Goal: Task Accomplishment & Management: Manage account settings

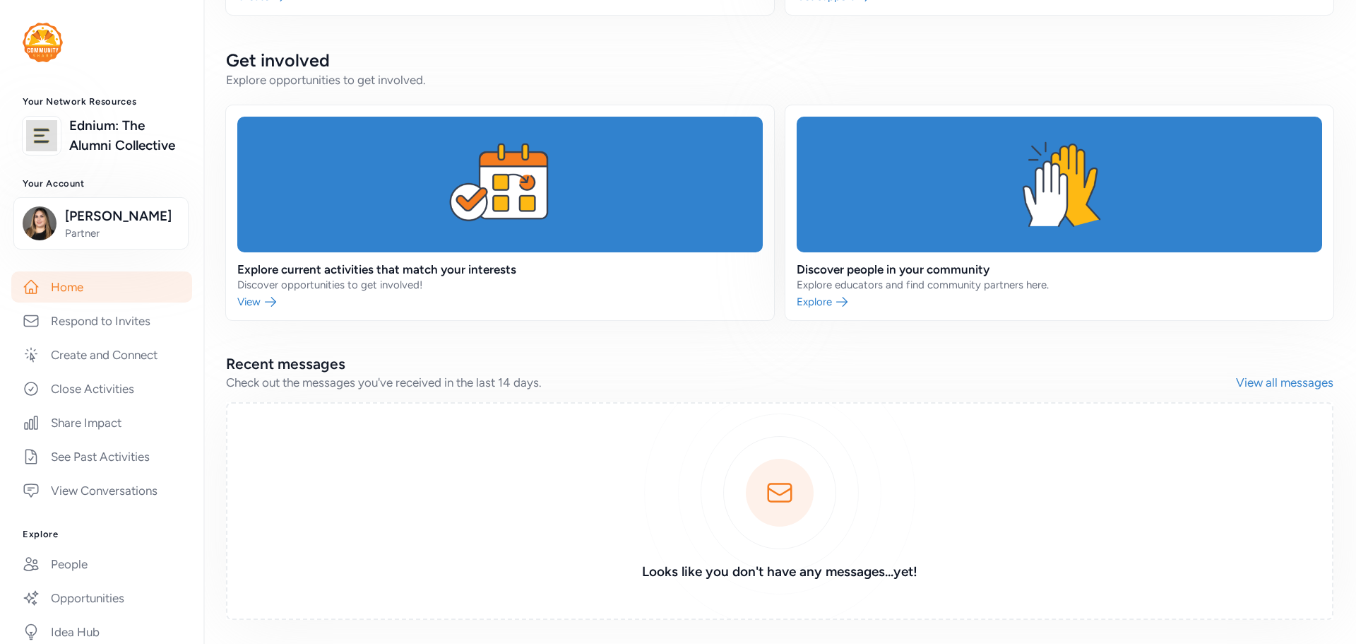
scroll to position [373, 0]
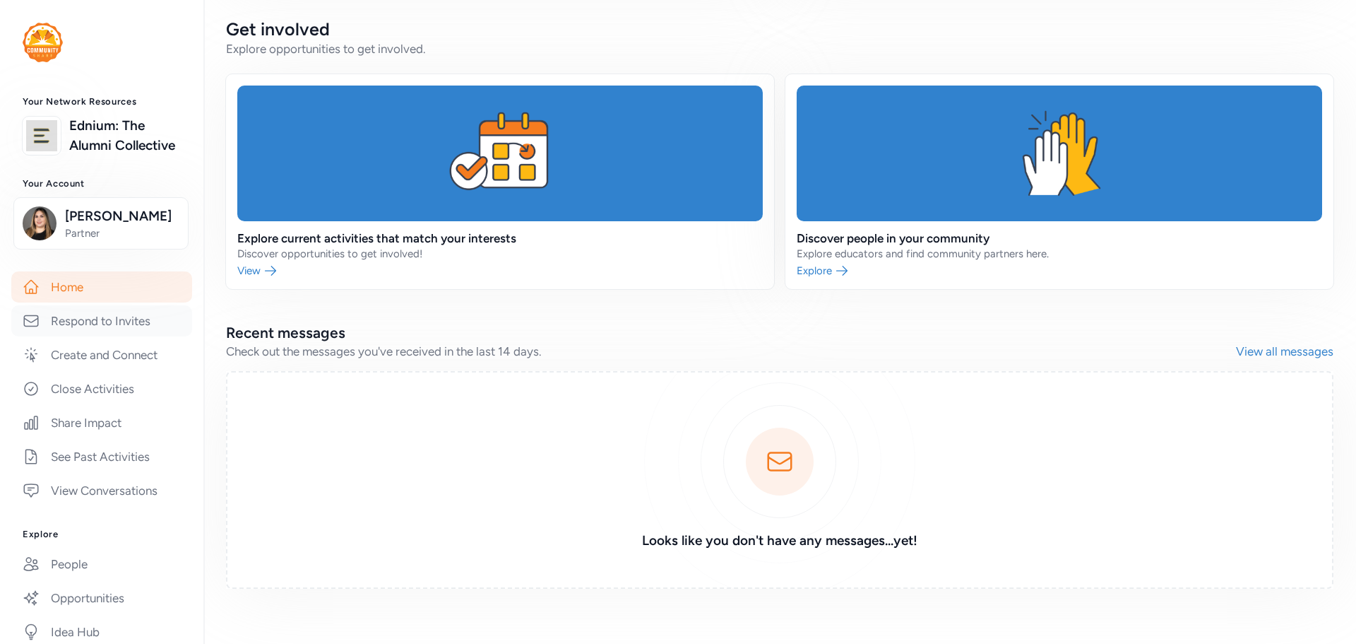
click at [112, 336] on link "Respond to Invites" at bounding box center [101, 320] width 181 height 31
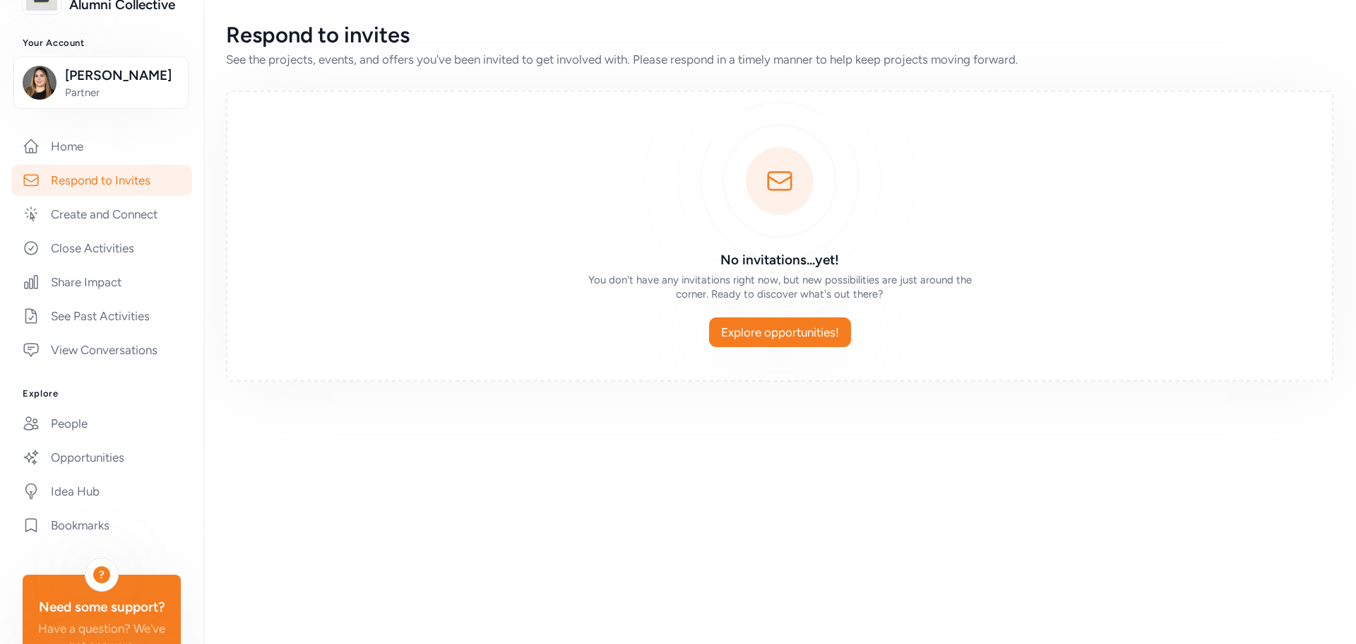
scroll to position [141, 0]
click at [116, 472] on link "Opportunities" at bounding box center [101, 456] width 181 height 31
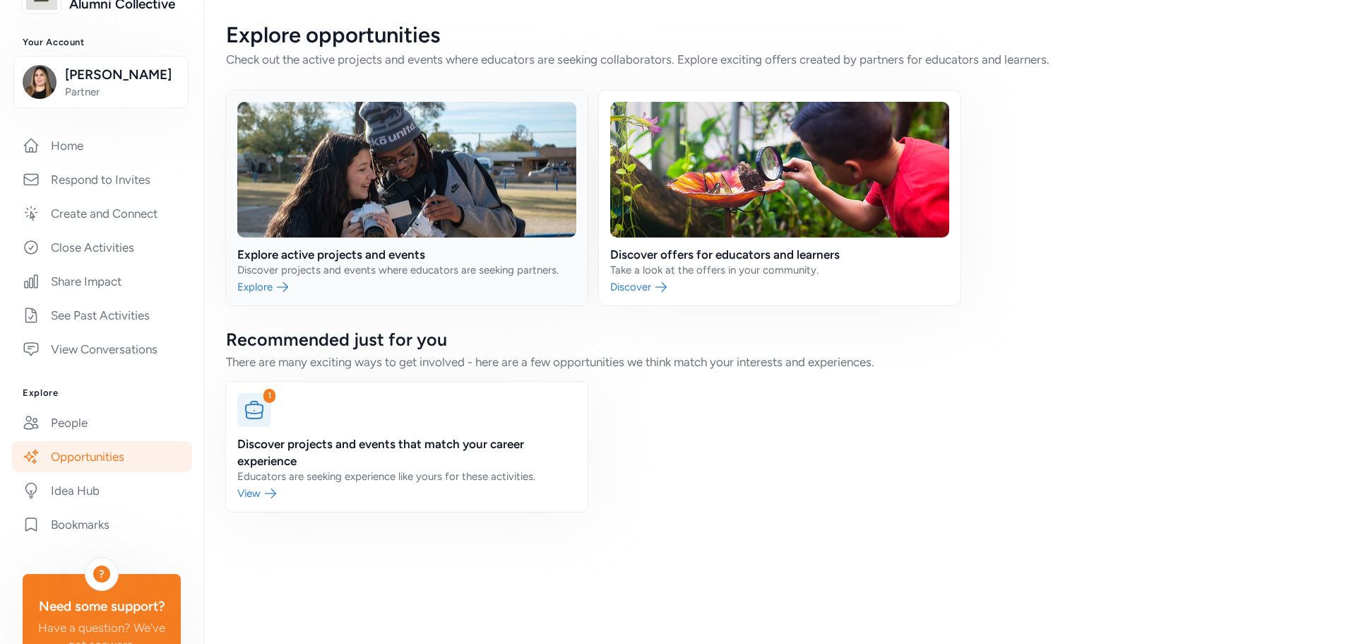
click at [385, 264] on link at bounding box center [407, 197] width 362 height 215
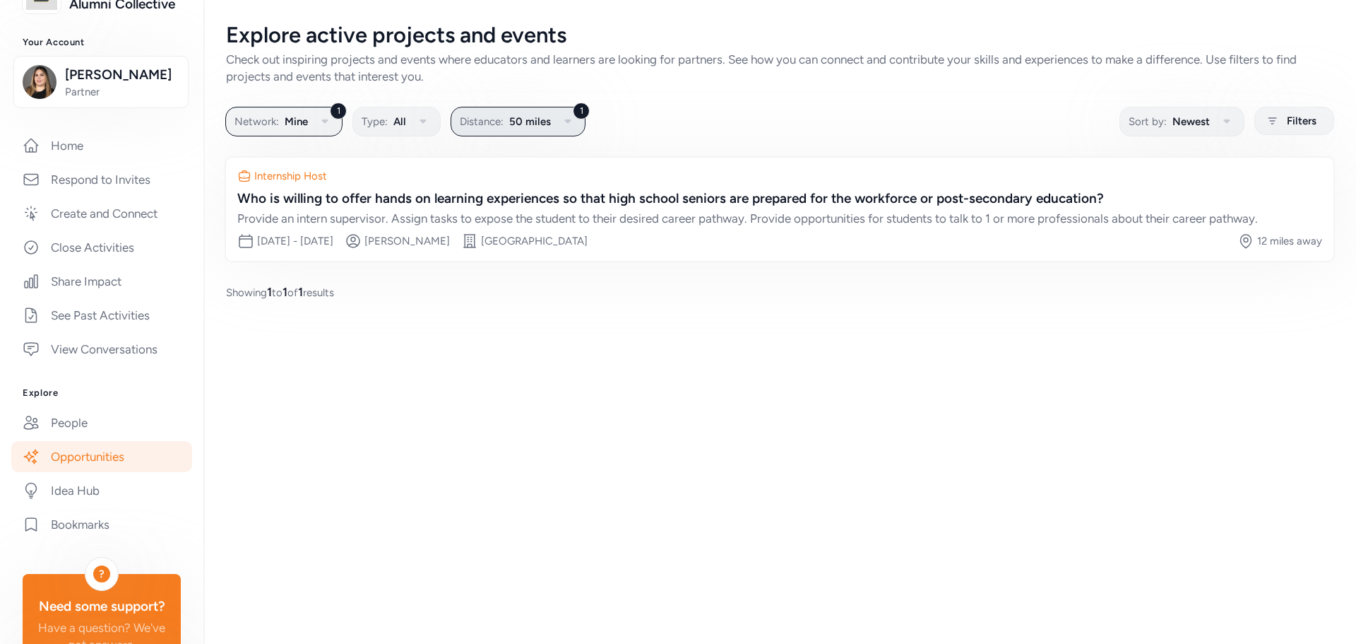
click at [547, 126] on span "50 miles" at bounding box center [530, 121] width 42 height 17
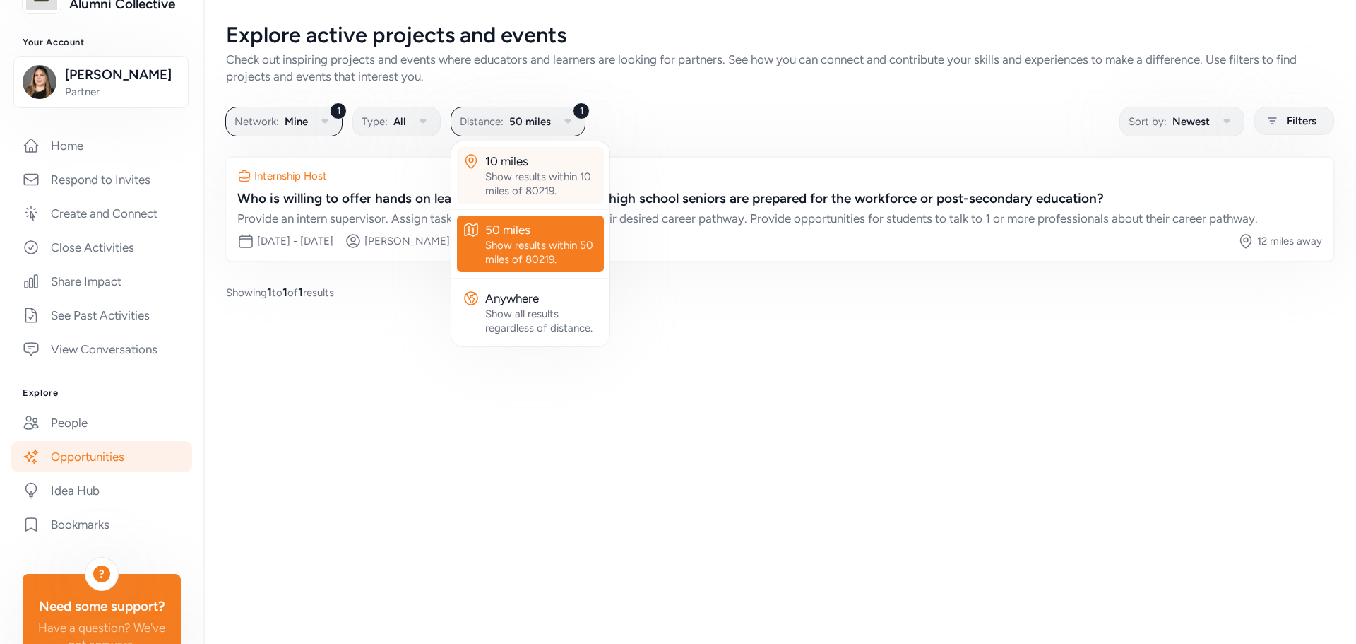
click at [533, 176] on div "Show results within 10 miles of 80219." at bounding box center [541, 184] width 113 height 28
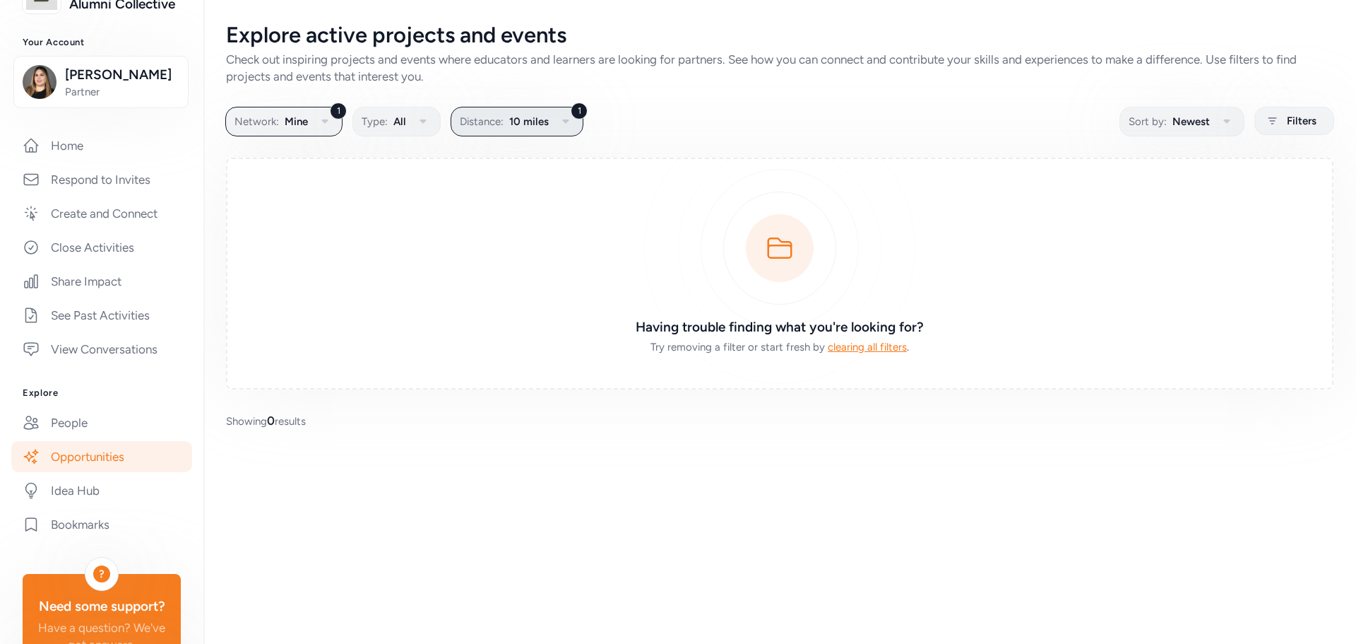
click at [547, 122] on span "10 miles" at bounding box center [529, 121] width 40 height 17
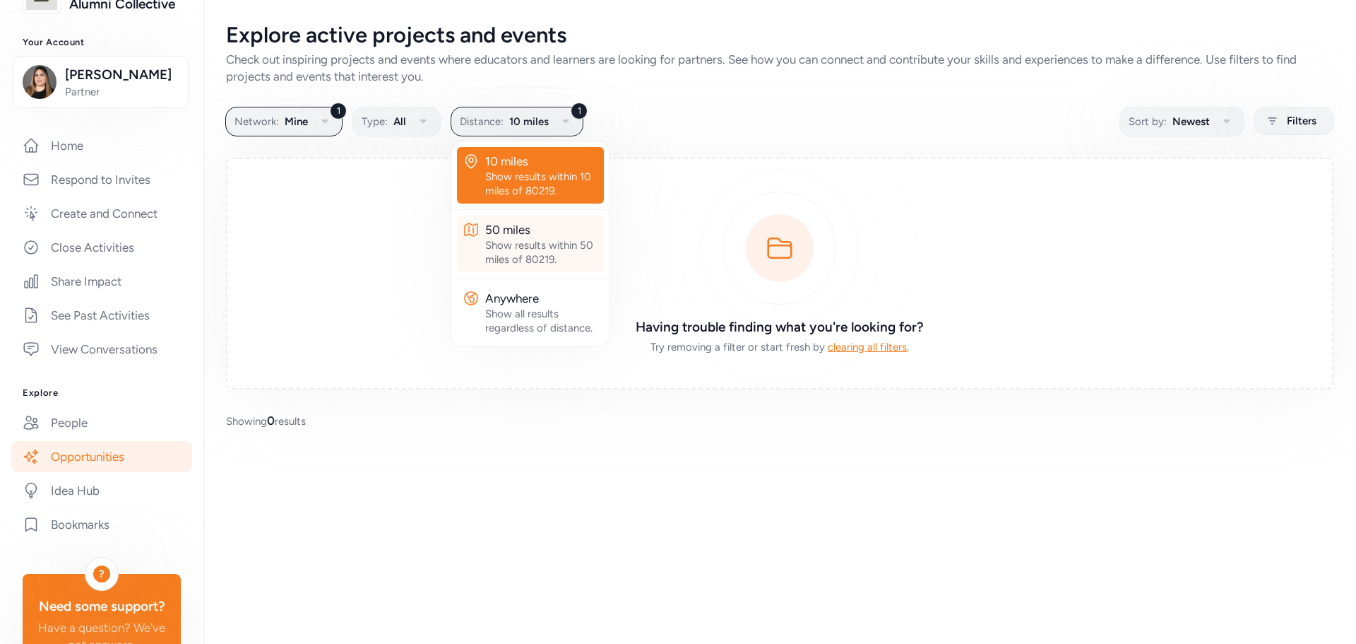
click at [521, 222] on div "50 miles" at bounding box center [541, 229] width 113 height 17
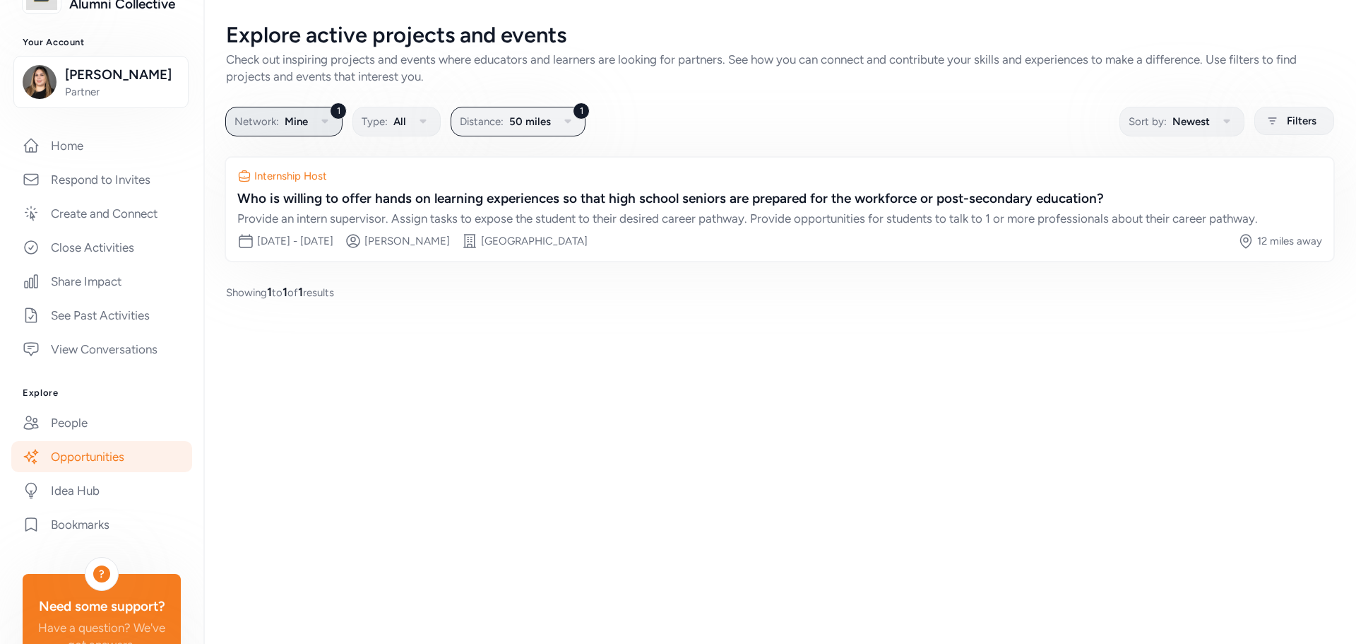
click at [309, 117] on button "1 Network: Mine" at bounding box center [283, 122] width 117 height 30
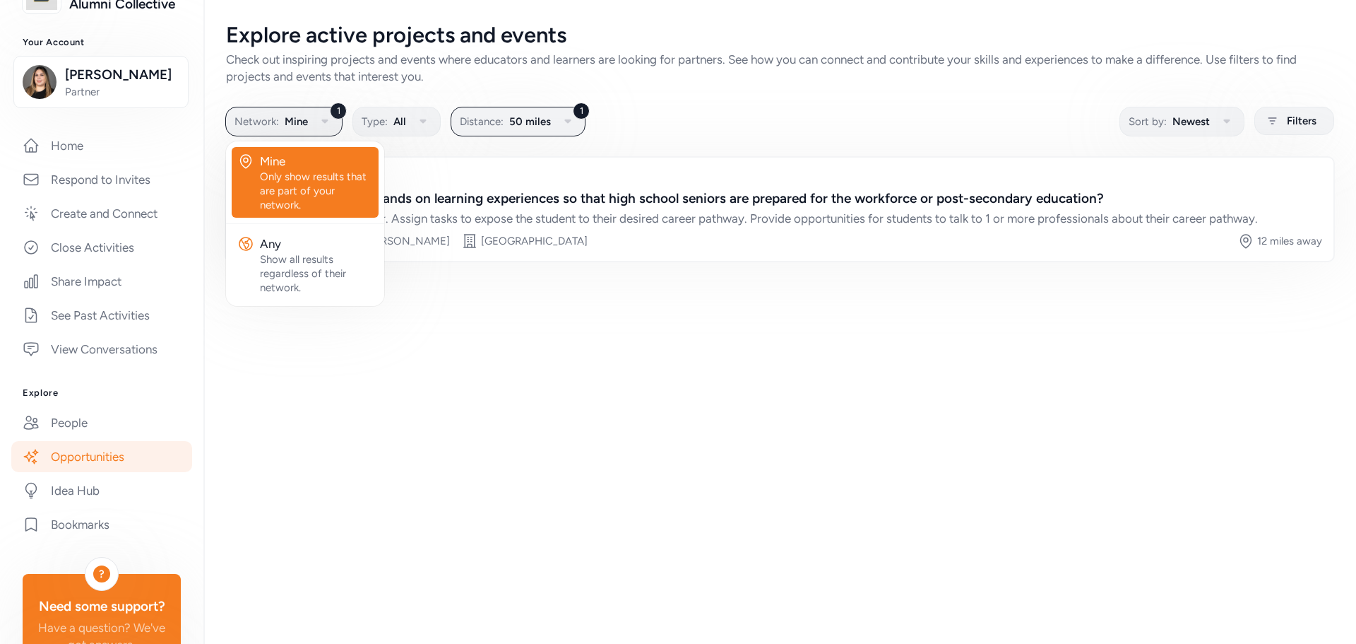
click at [327, 329] on div "Explore active projects and events Check out inspiring projects and events wher…" at bounding box center [779, 322] width 1153 height 644
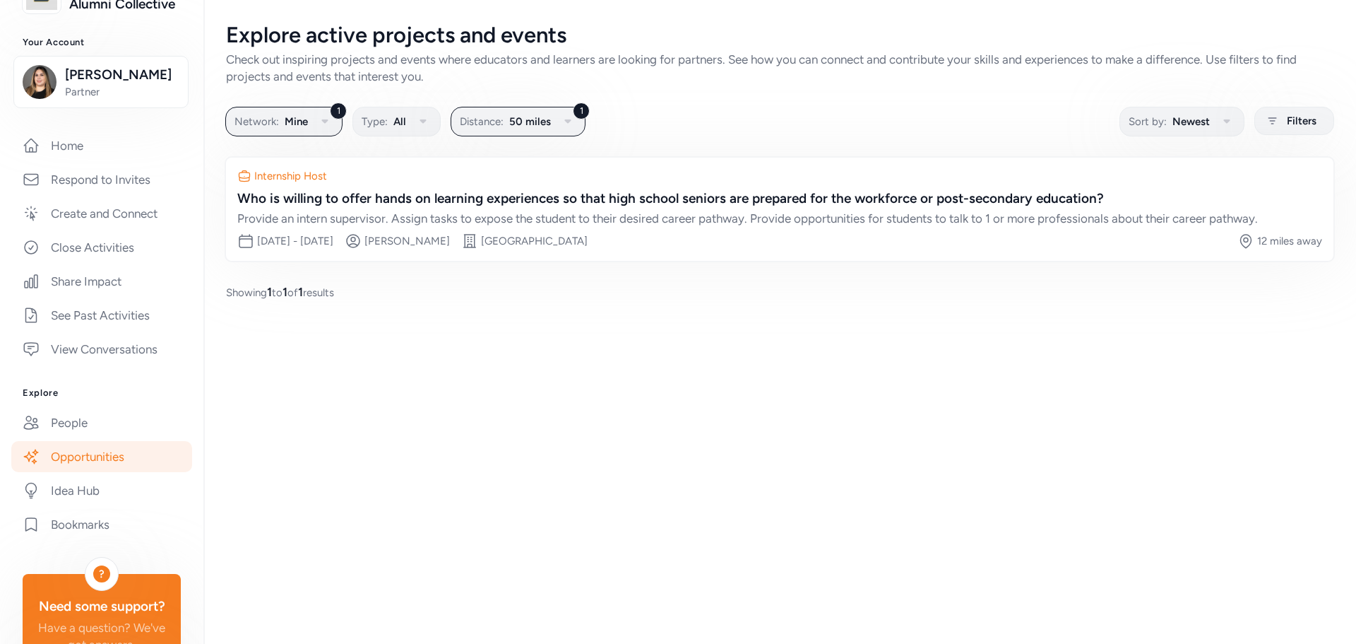
click at [327, 289] on span "Showing 1 to 1 of 1 results" at bounding box center [280, 291] width 108 height 17
click at [327, 127] on icon "button" at bounding box center [324, 121] width 17 height 17
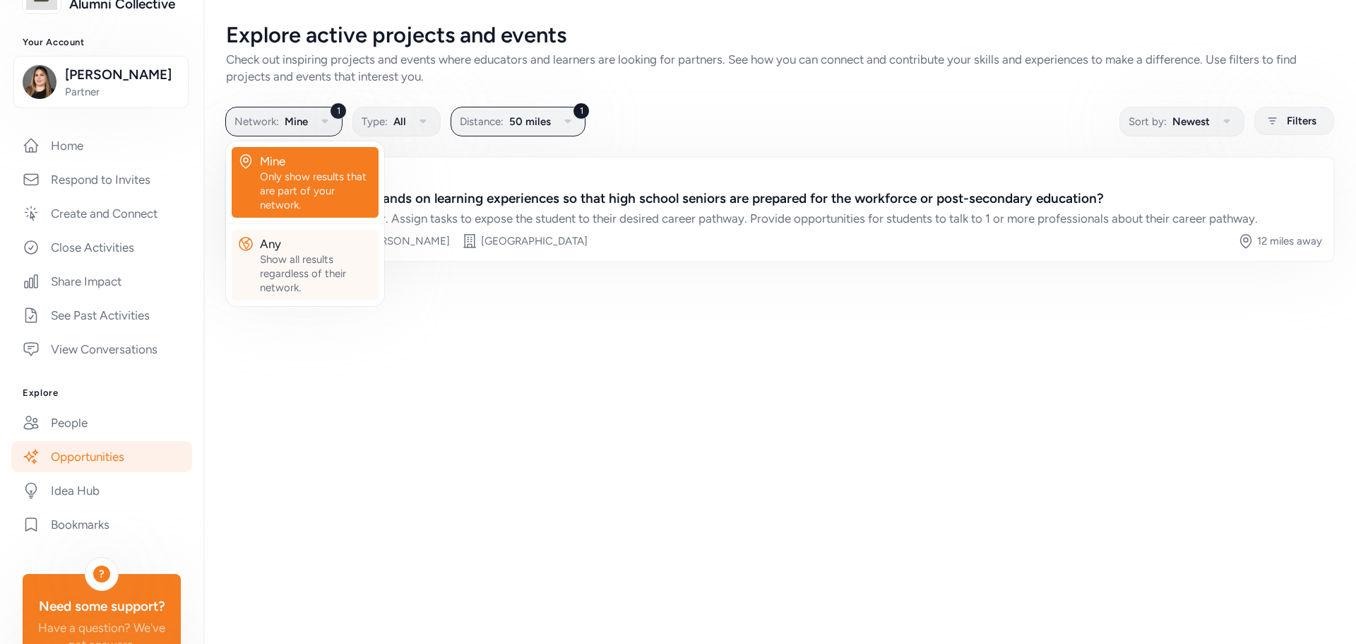
click at [295, 250] on div "Any" at bounding box center [316, 243] width 113 height 17
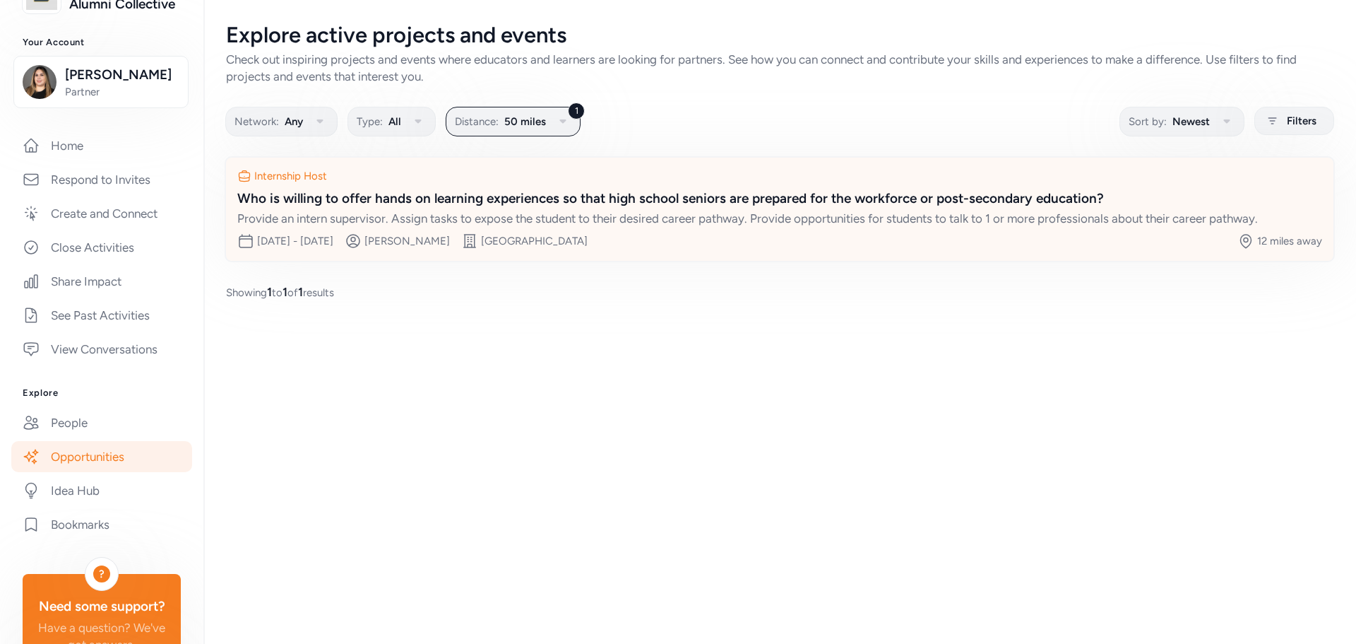
click at [405, 207] on div "Who is willing to offer hands on learning experiences so that high school senio…" at bounding box center [779, 199] width 1085 height 20
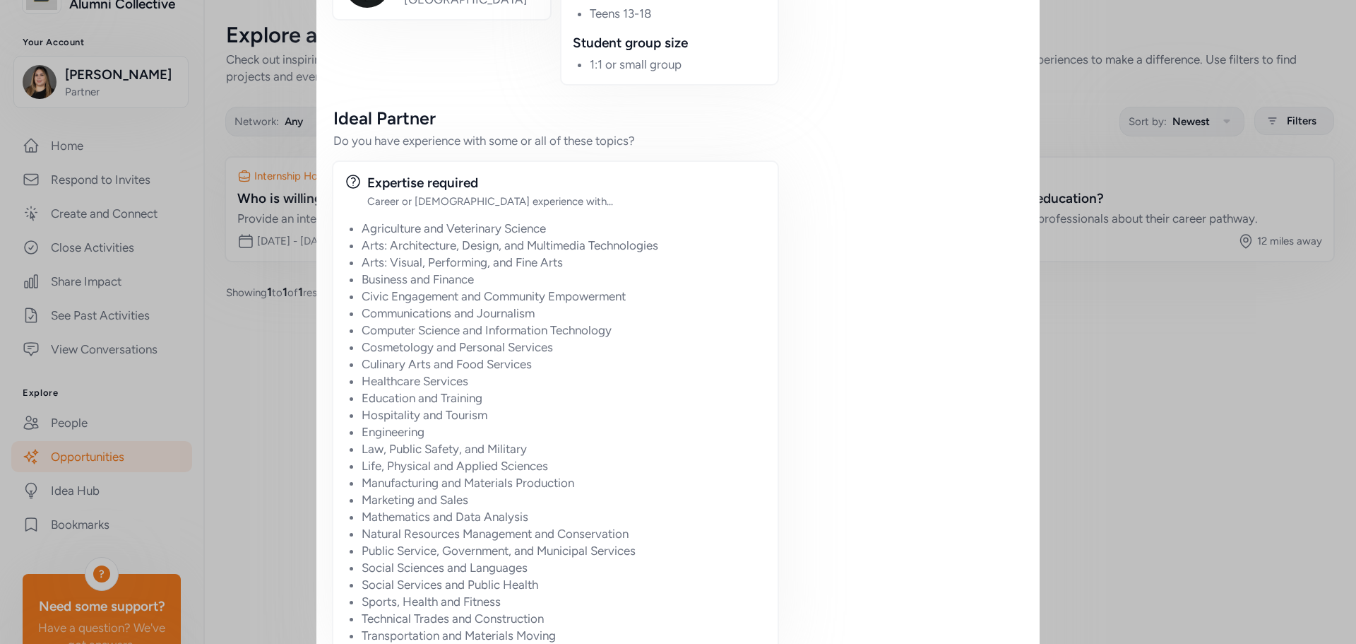
scroll to position [1260, 0]
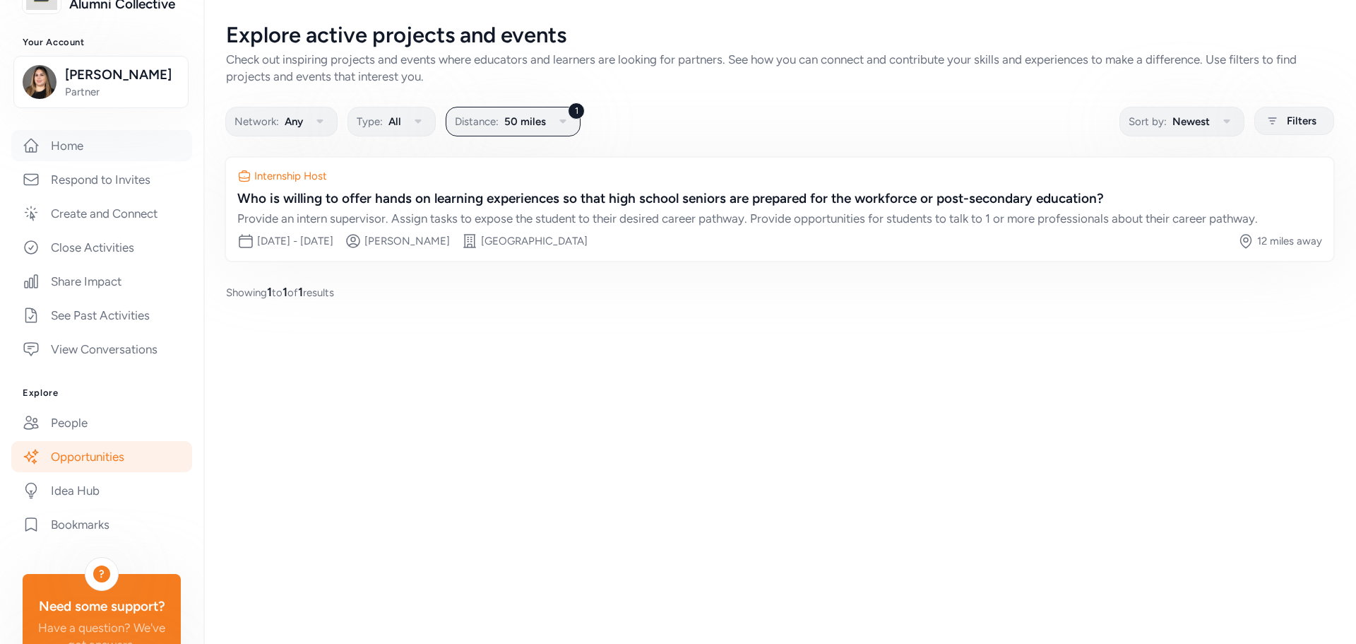
click at [81, 161] on link "Home" at bounding box center [101, 145] width 181 height 31
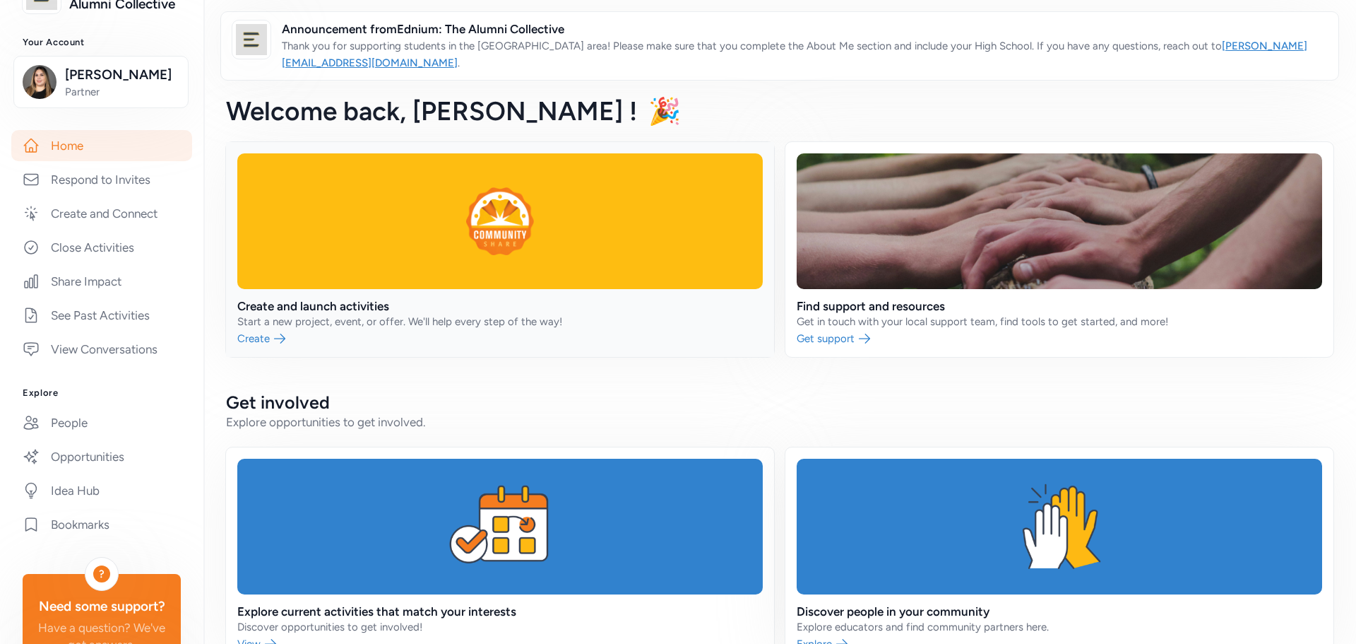
click at [501, 325] on link at bounding box center [500, 249] width 548 height 215
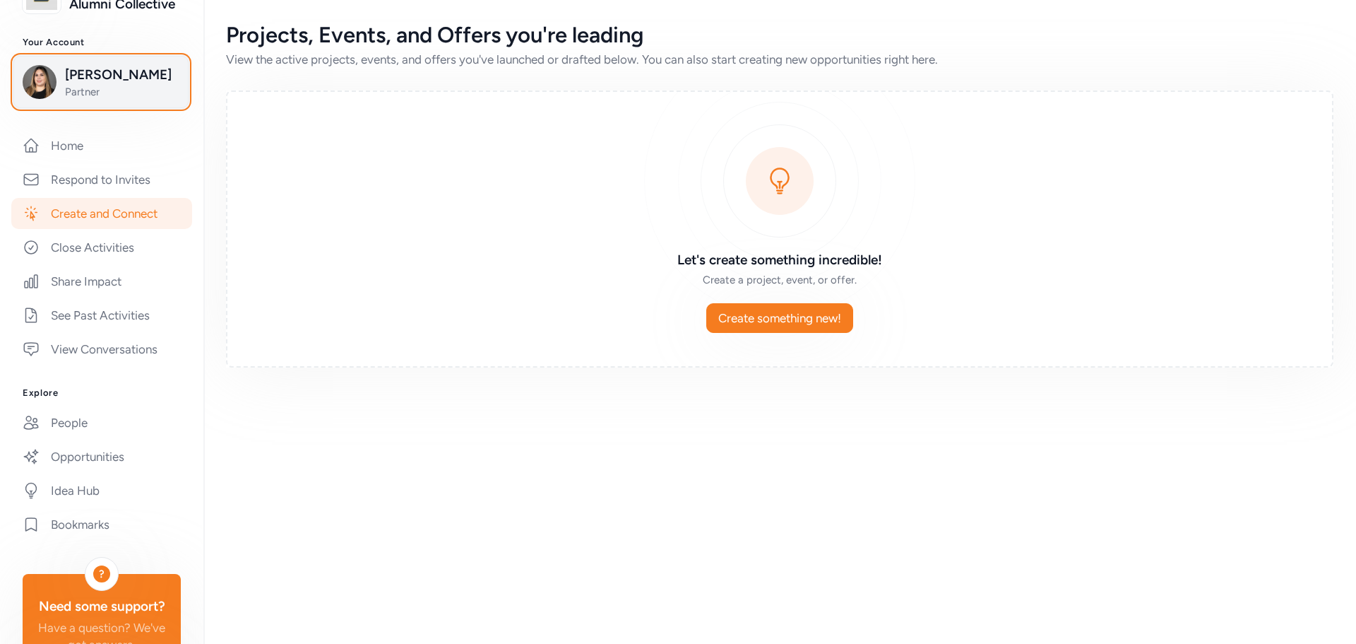
click at [122, 99] on span "Partner" at bounding box center [122, 92] width 114 height 14
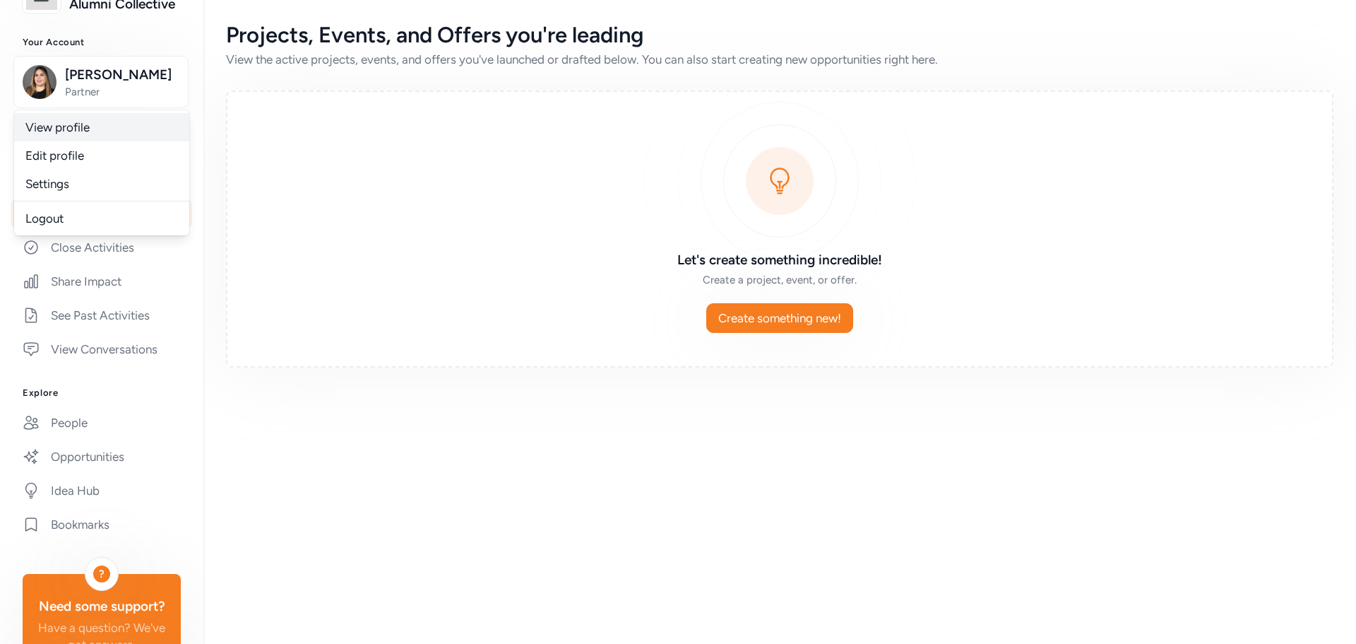
click at [96, 141] on link "View profile" at bounding box center [101, 127] width 175 height 28
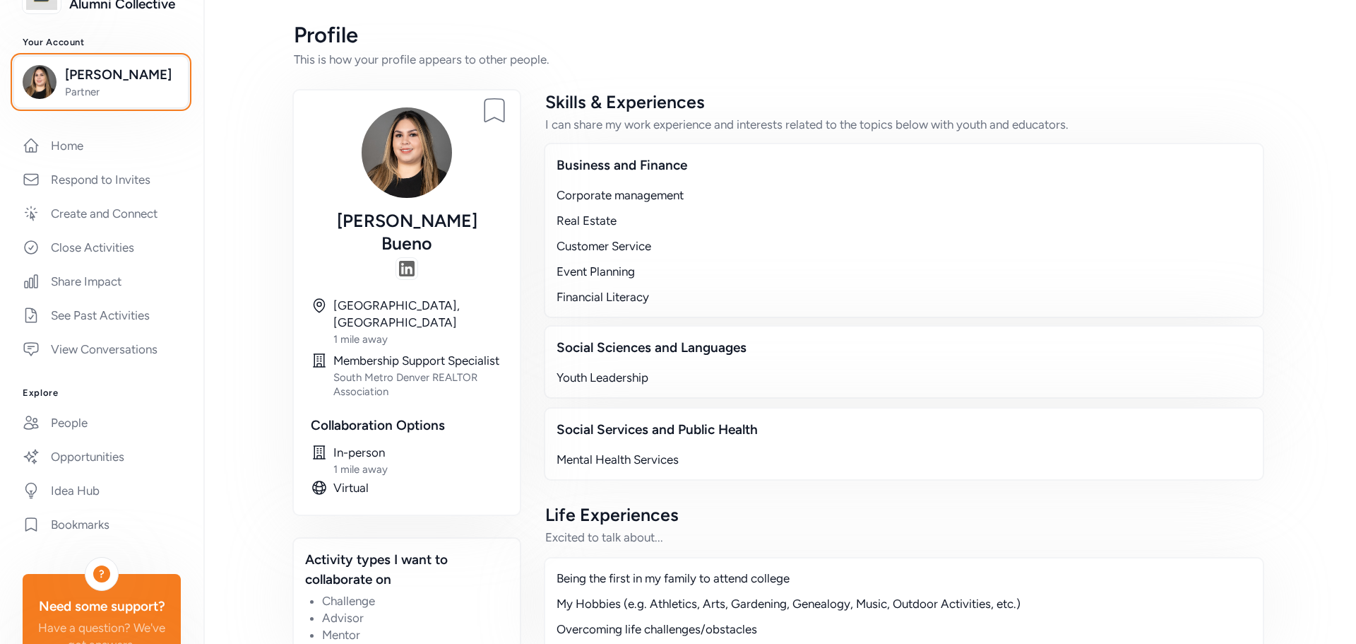
scroll to position [40, 0]
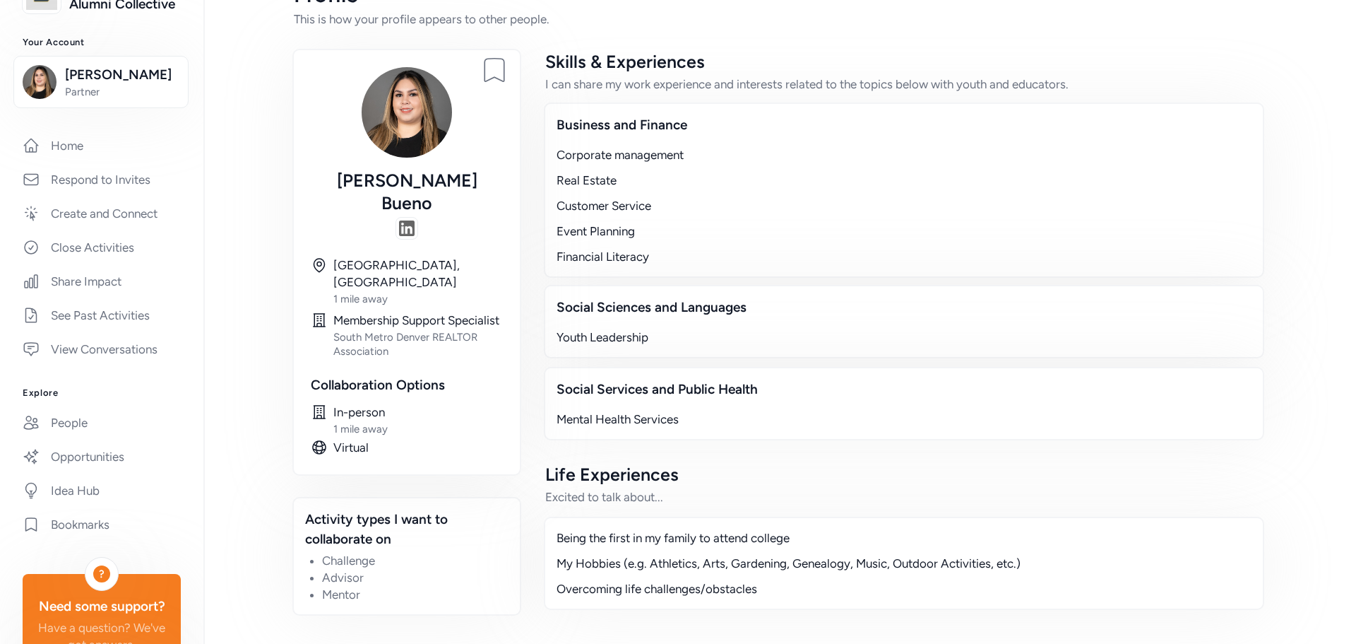
click at [593, 153] on div "Corporate management" at bounding box center [904, 154] width 695 height 17
drag, startPoint x: 507, startPoint y: 595, endPoint x: 430, endPoint y: 612, distance: 79.7
click at [433, 612] on div "Bookmark person [PERSON_NAME] [GEOGRAPHIC_DATA], [GEOGRAPHIC_DATA] 1 mile away …" at bounding box center [407, 335] width 226 height 571
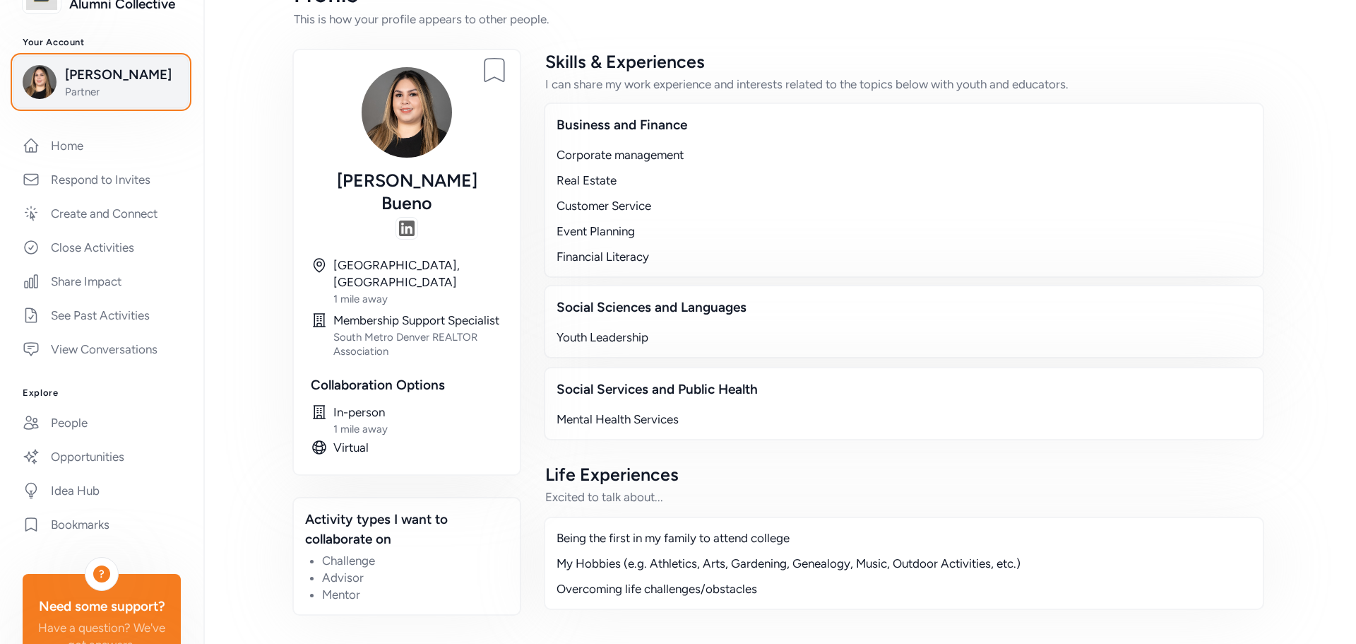
click at [107, 99] on span "Partner" at bounding box center [122, 92] width 114 height 14
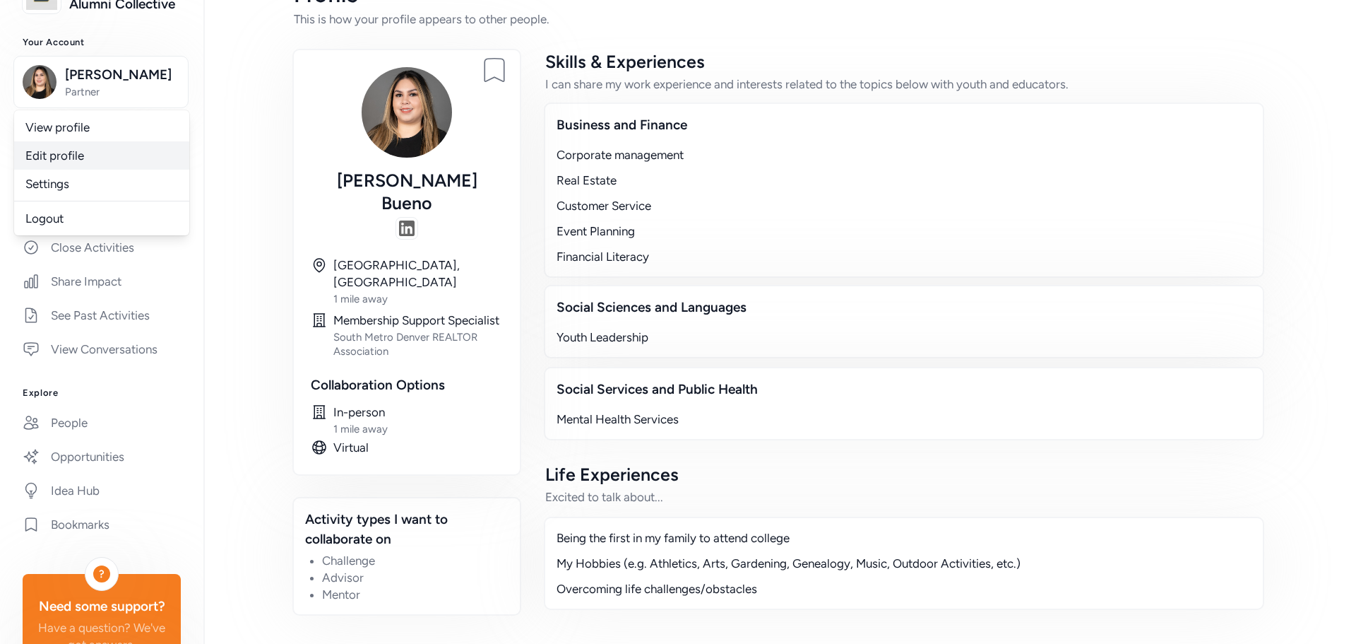
click at [80, 170] on link "Edit profile" at bounding box center [101, 155] width 175 height 28
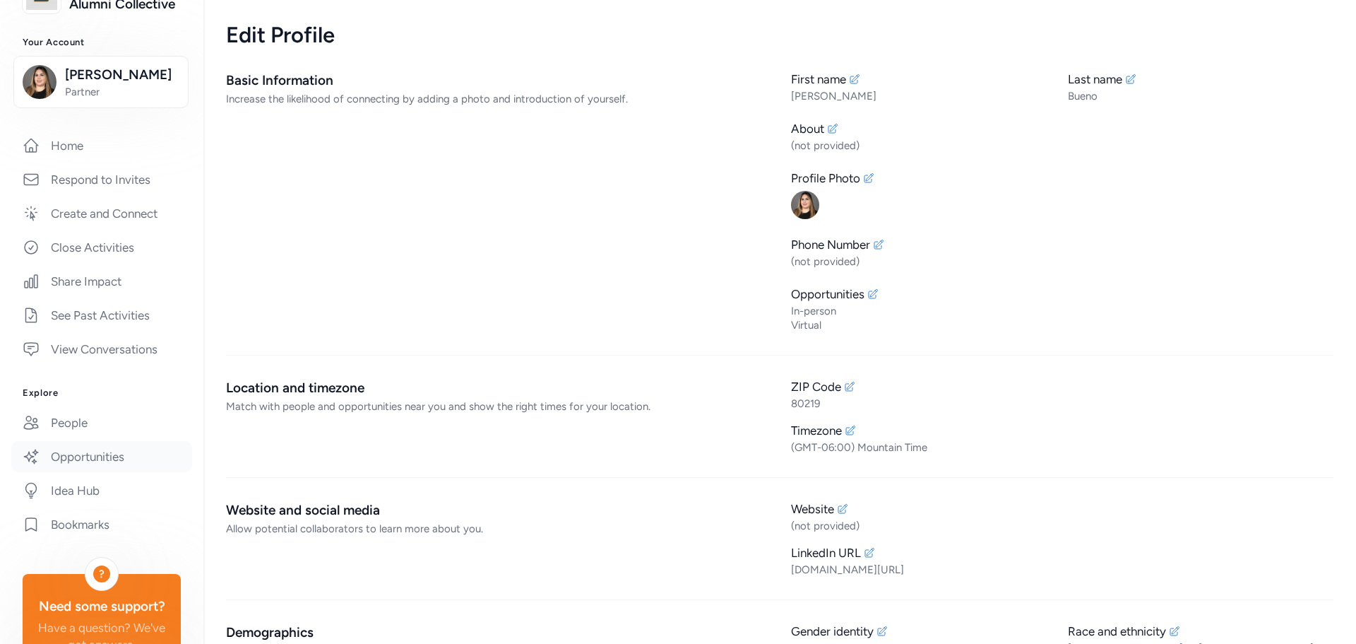
click at [108, 472] on link "Opportunities" at bounding box center [101, 456] width 181 height 31
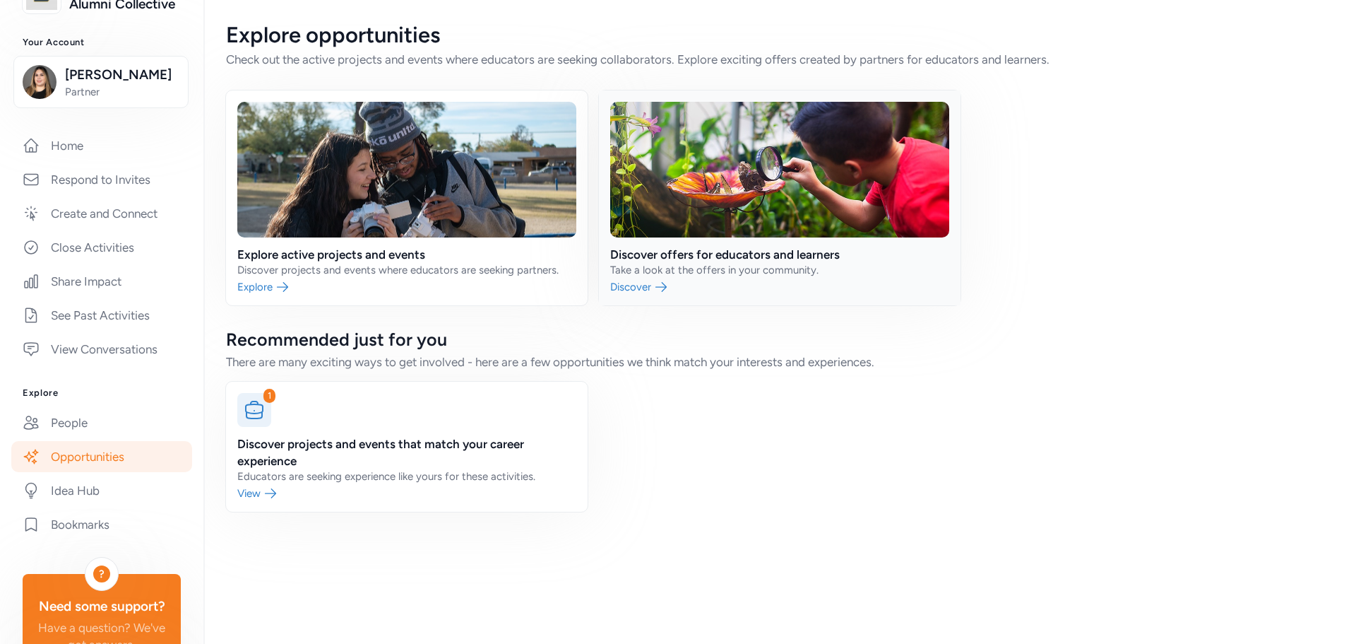
click at [622, 283] on link at bounding box center [780, 197] width 362 height 215
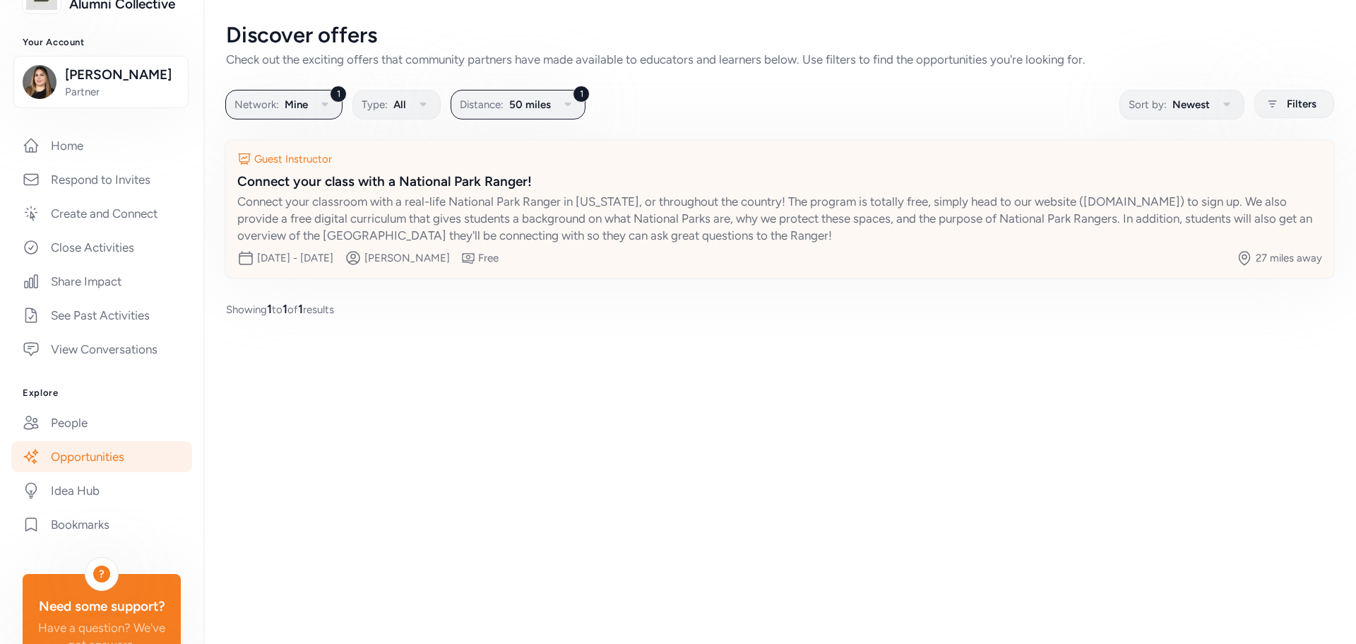
click at [497, 213] on div "Connect your classroom with a real-life National Park Ranger in [US_STATE], or …" at bounding box center [779, 218] width 1085 height 51
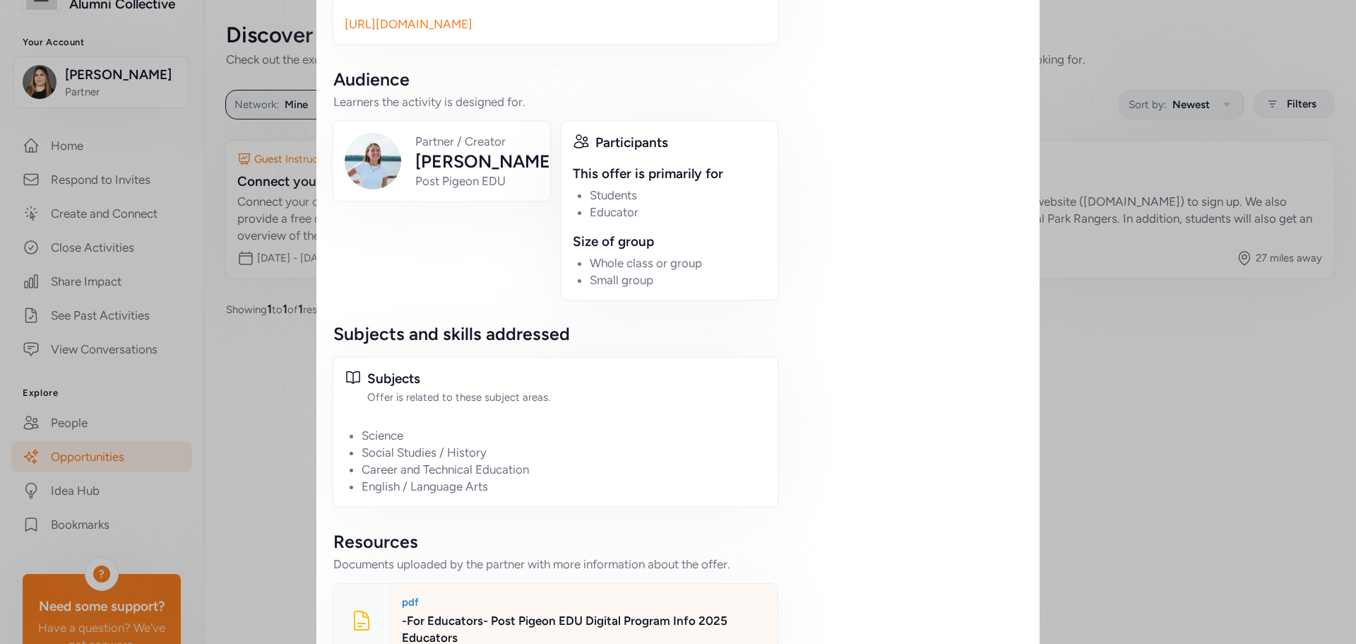
scroll to position [872, 0]
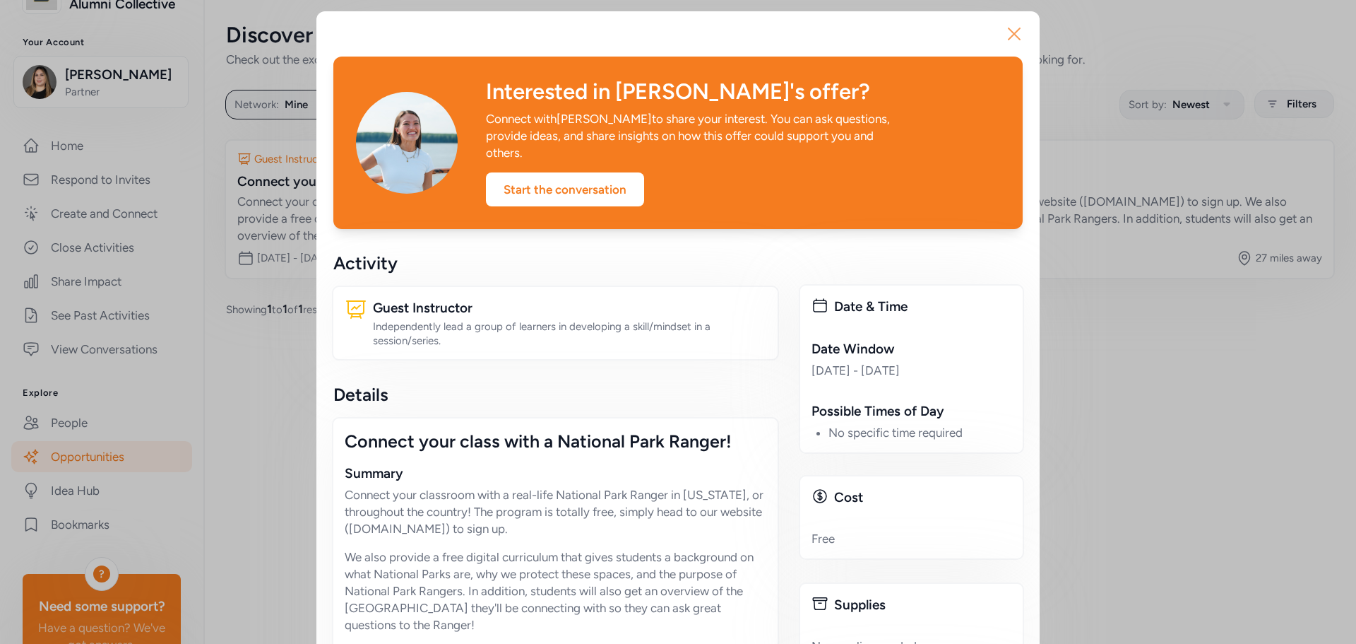
click at [1016, 34] on icon "button" at bounding box center [1014, 34] width 23 height 23
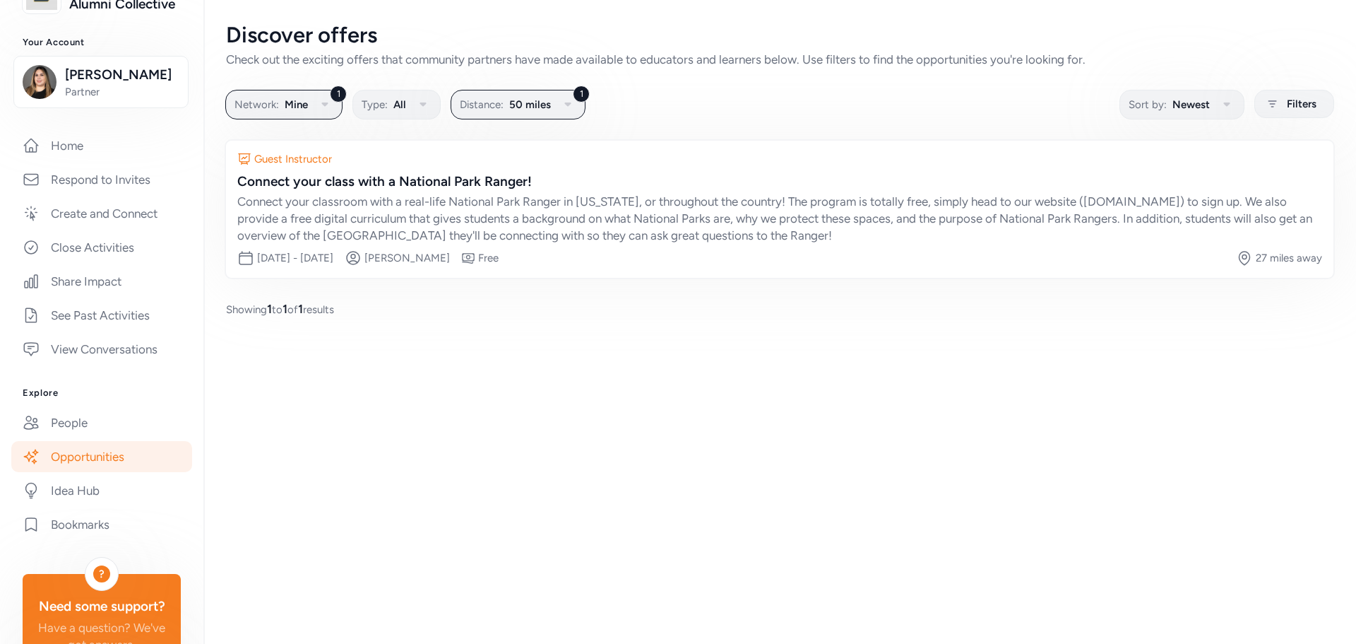
click at [117, 472] on link "Opportunities" at bounding box center [101, 456] width 181 height 31
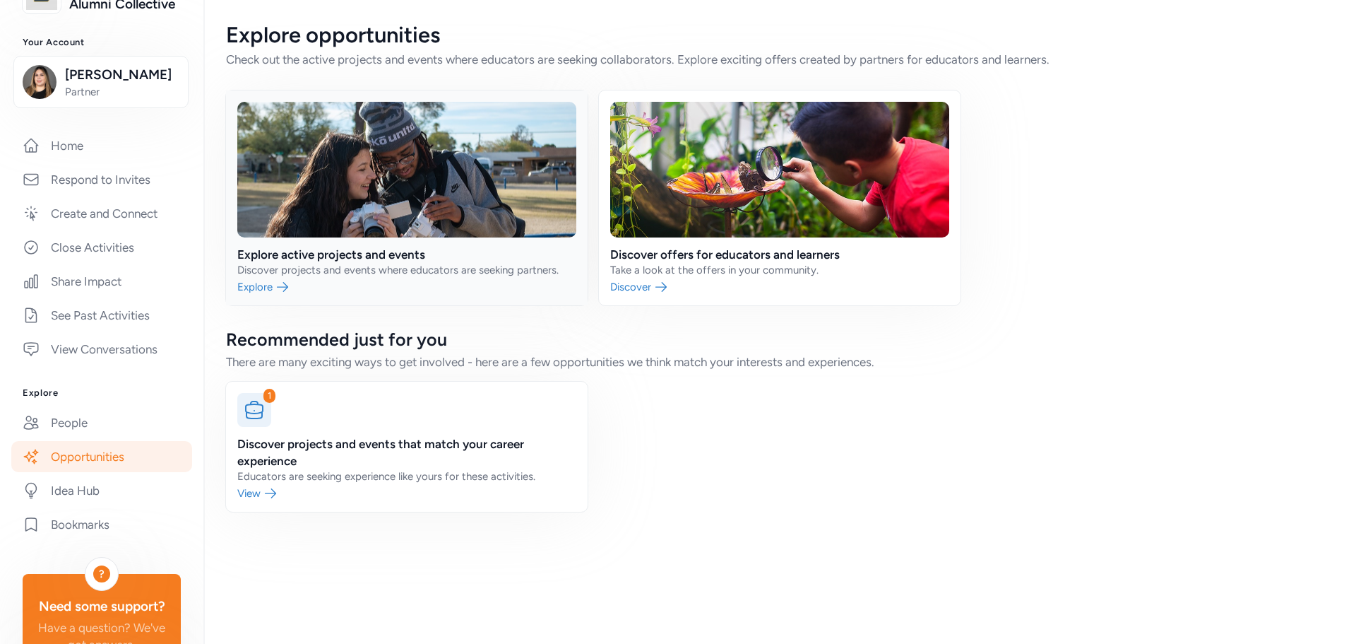
click at [389, 167] on link at bounding box center [407, 197] width 362 height 215
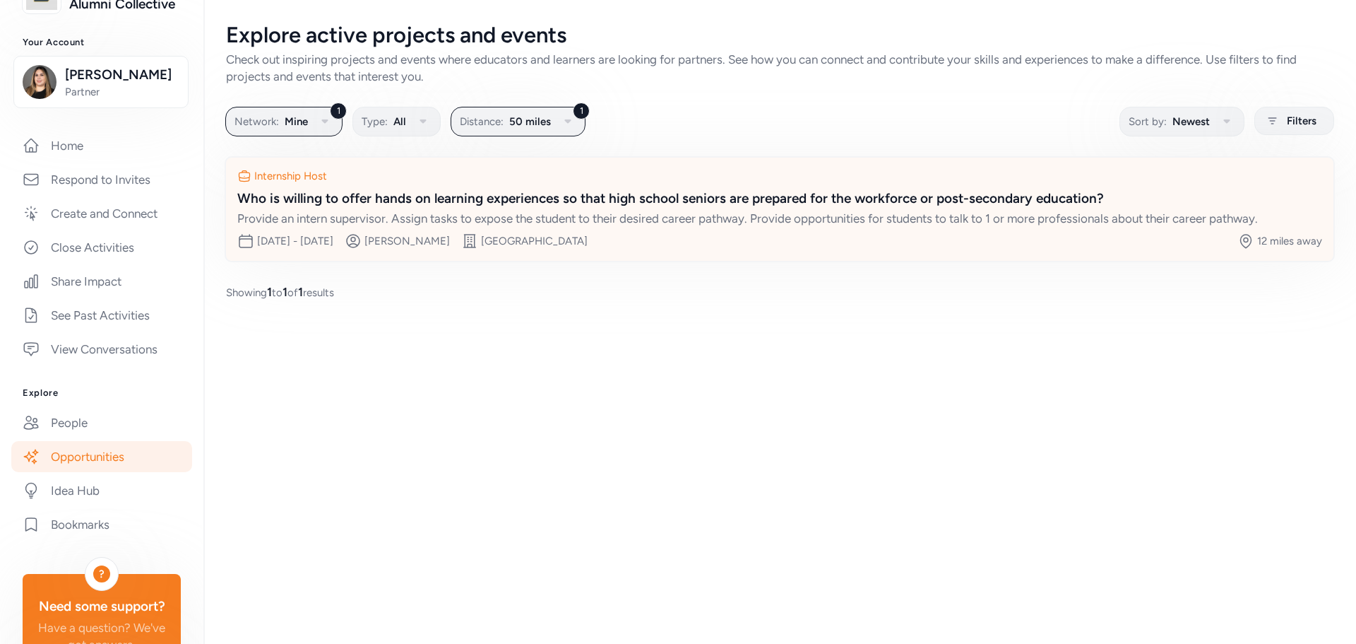
click at [453, 211] on div "Provide an intern supervisor. Assign tasks to expose the student to their desir…" at bounding box center [779, 218] width 1085 height 17
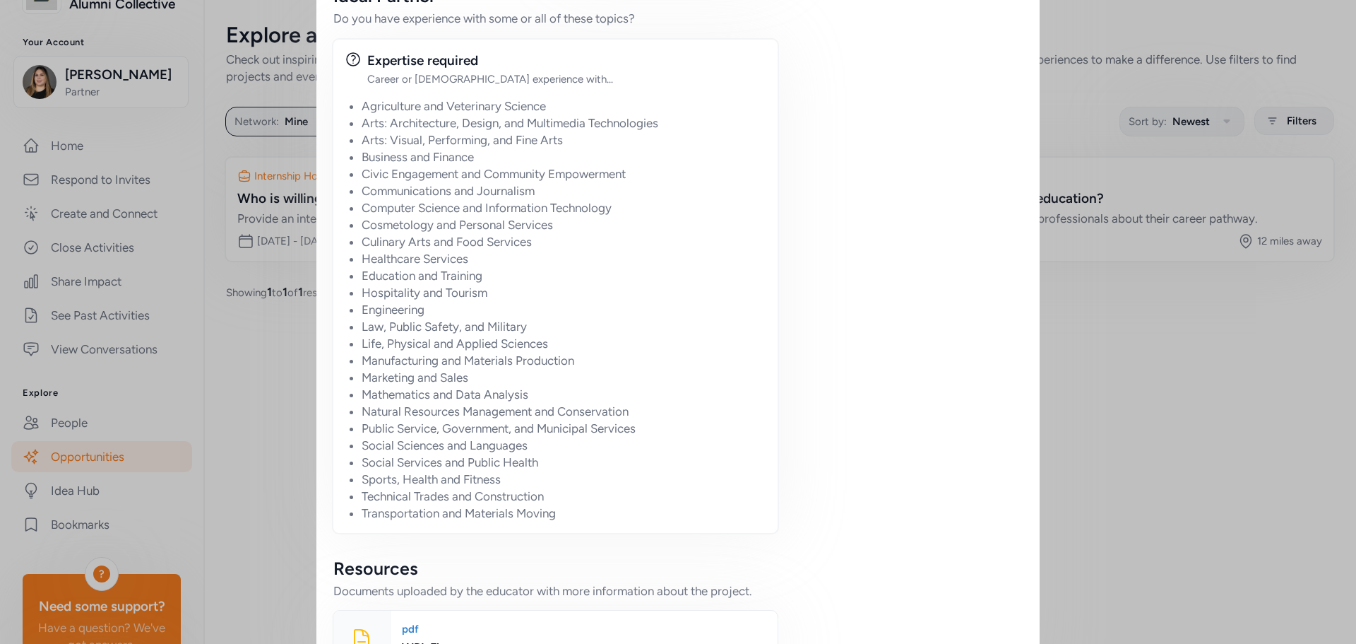
scroll to position [1260, 0]
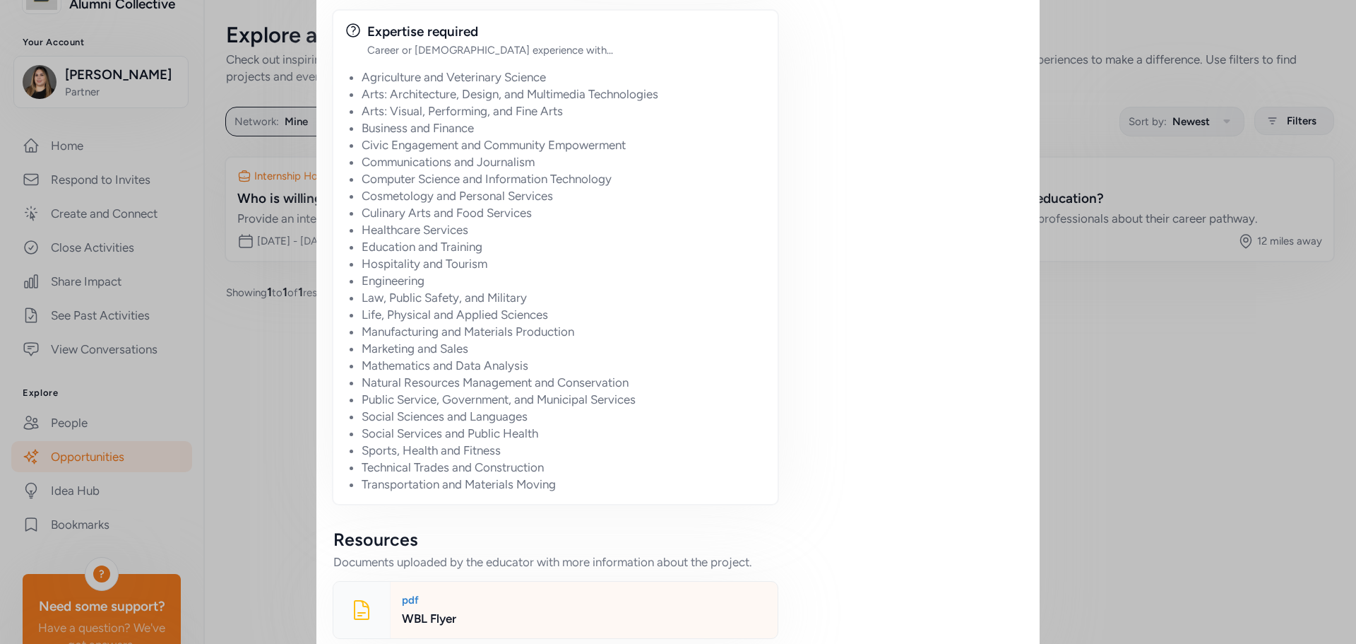
click at [367, 581] on div at bounding box center [361, 609] width 57 height 57
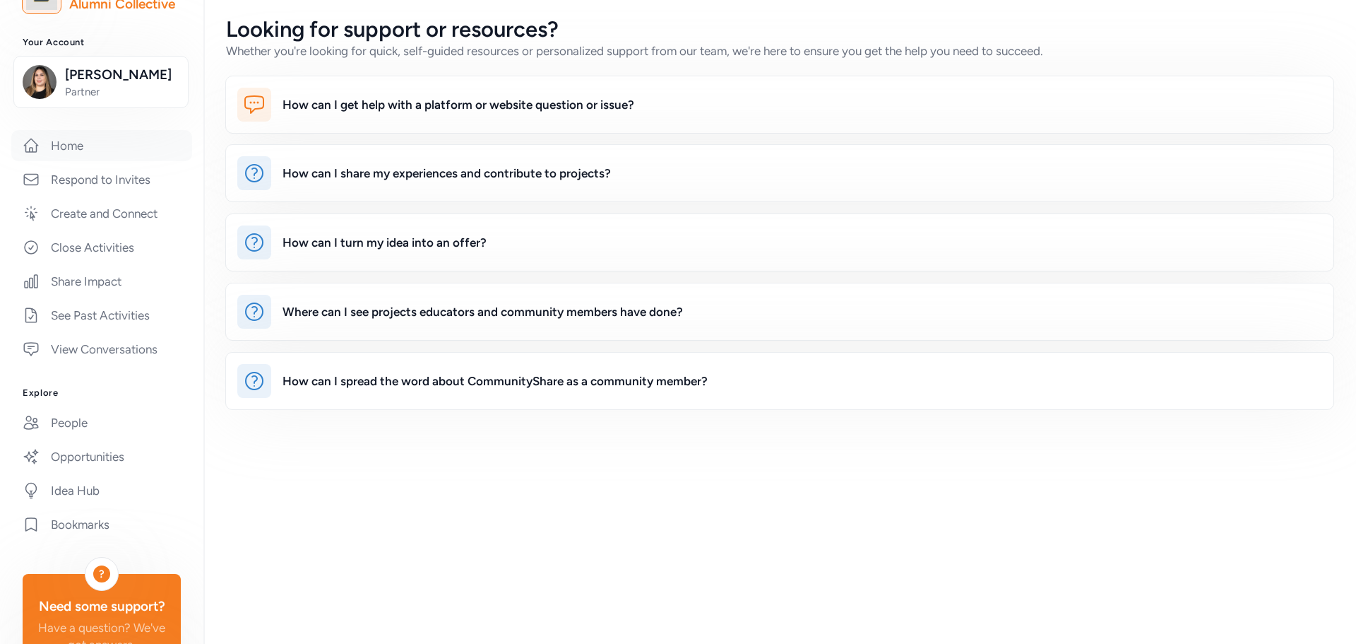
click at [83, 155] on link "Home" at bounding box center [101, 145] width 181 height 31
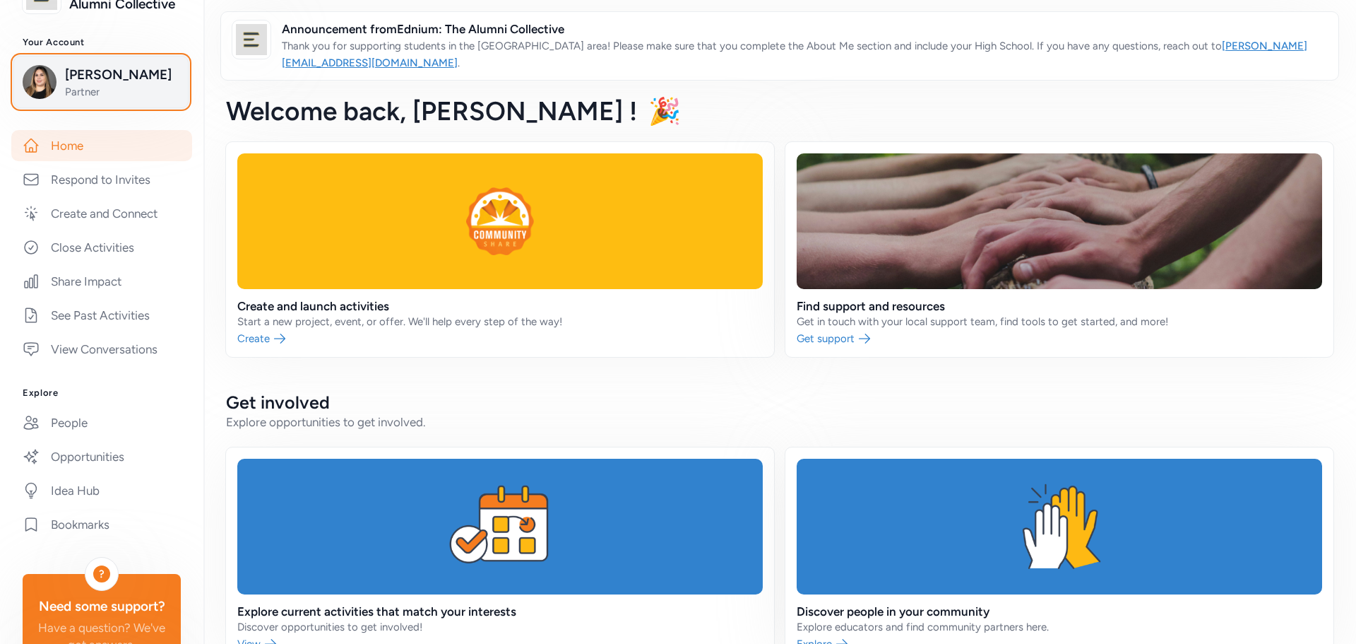
drag, startPoint x: 129, startPoint y: 114, endPoint x: 136, endPoint y: 111, distance: 7.9
click at [136, 99] on span "Partner" at bounding box center [122, 92] width 114 height 14
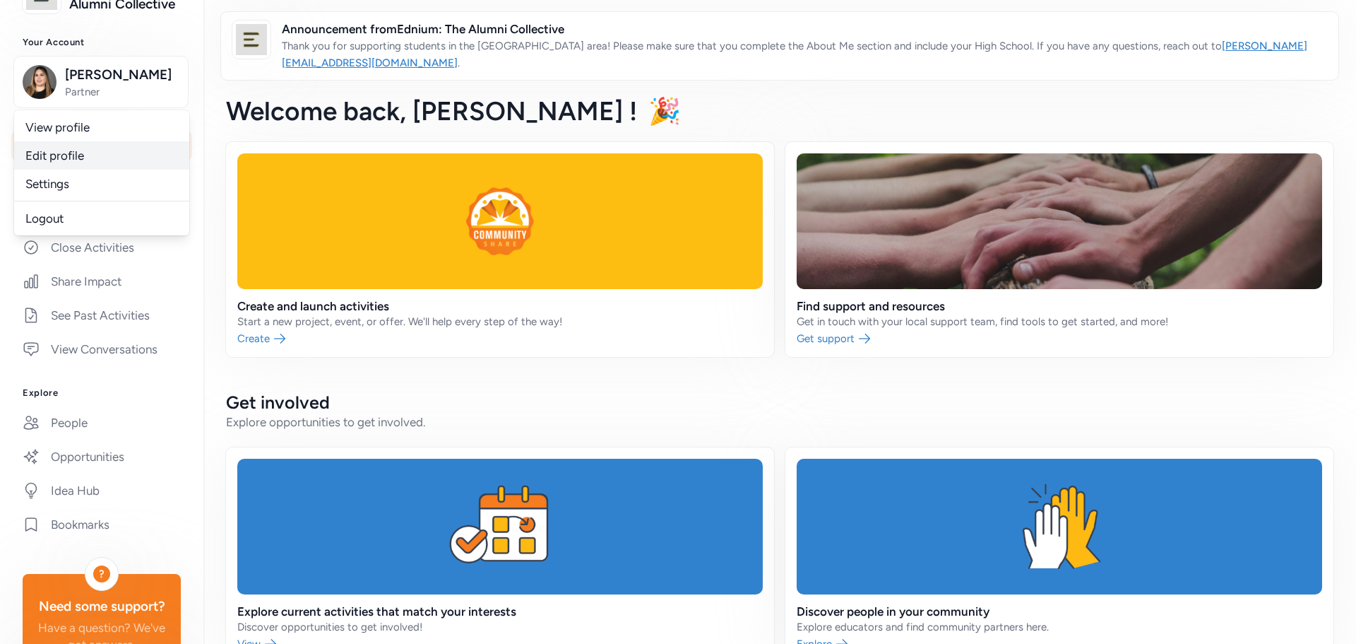
click at [124, 170] on link "Edit profile" at bounding box center [101, 155] width 175 height 28
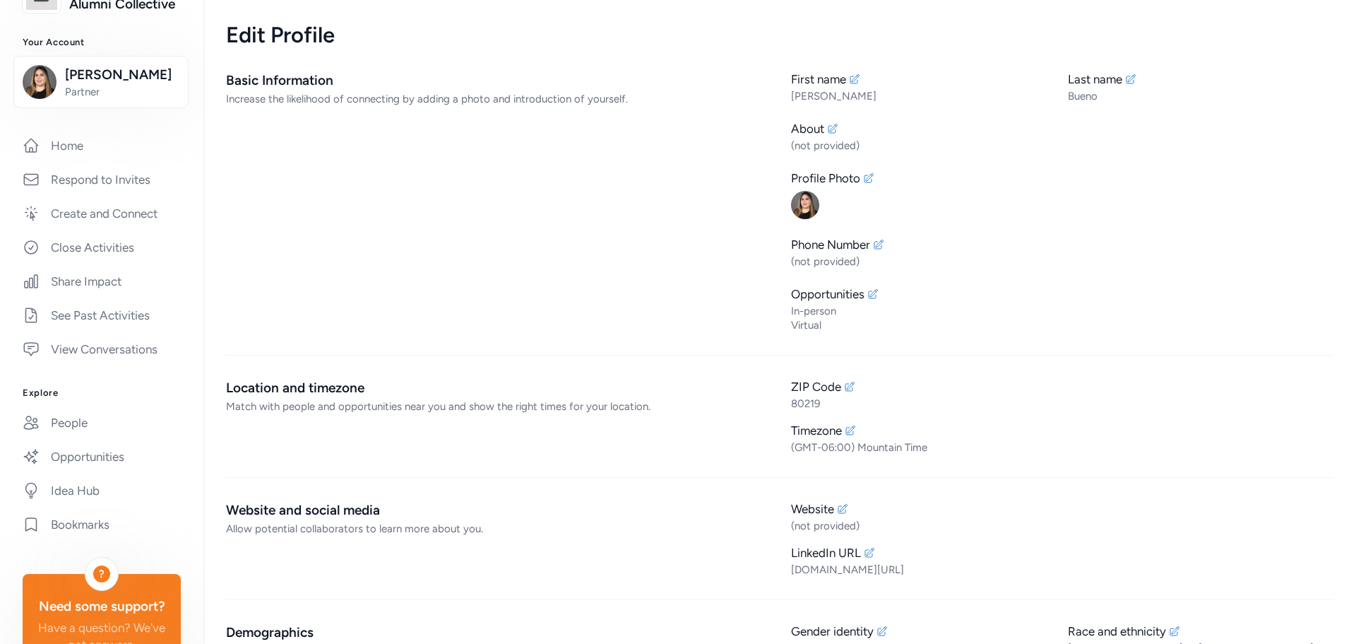
click at [379, 173] on div "Basic Information Increase the likelihood of connecting by adding a photo and i…" at bounding box center [497, 201] width 543 height 261
click at [340, 102] on div "Increase the likelihood of connecting by adding a photo and introduction of you…" at bounding box center [497, 99] width 543 height 14
click at [285, 211] on div "Basic Information Increase the likelihood of connecting by adding a photo and i…" at bounding box center [497, 201] width 543 height 261
click at [307, 109] on div "Basic Information Increase the likelihood of connecting by adding a photo and i…" at bounding box center [497, 201] width 543 height 261
click at [267, 85] on div "Basic Information" at bounding box center [497, 81] width 543 height 20
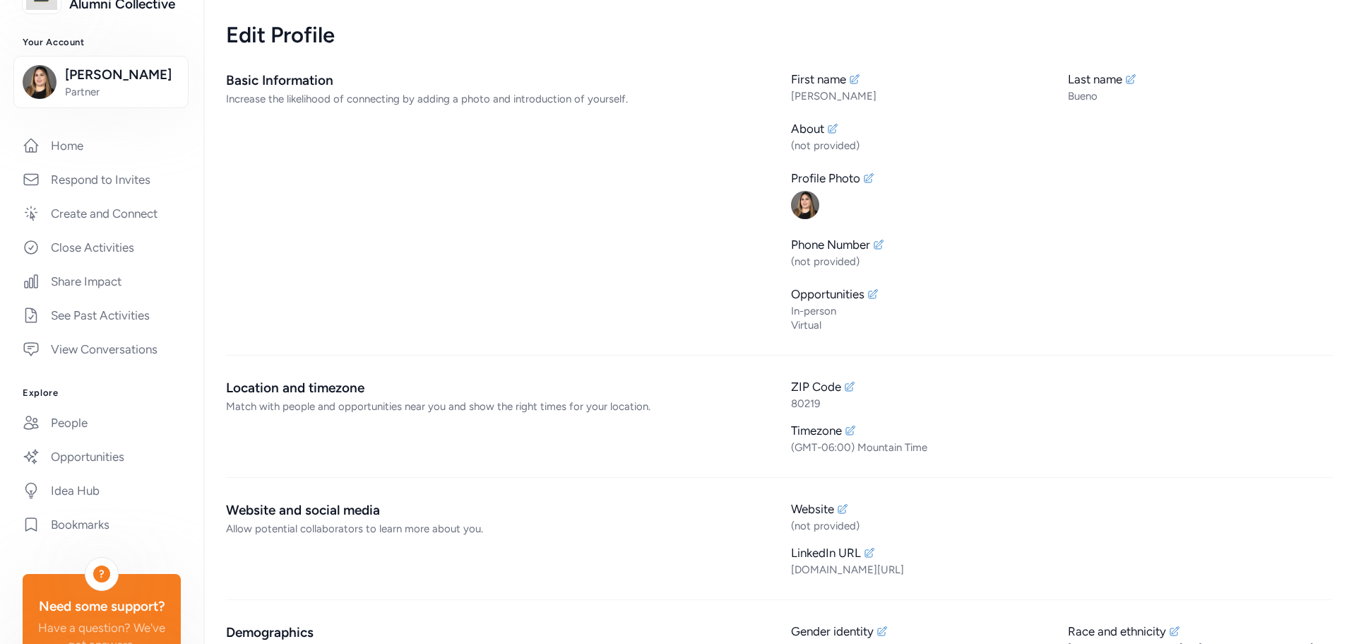
click at [355, 88] on div "Basic Information" at bounding box center [497, 81] width 543 height 20
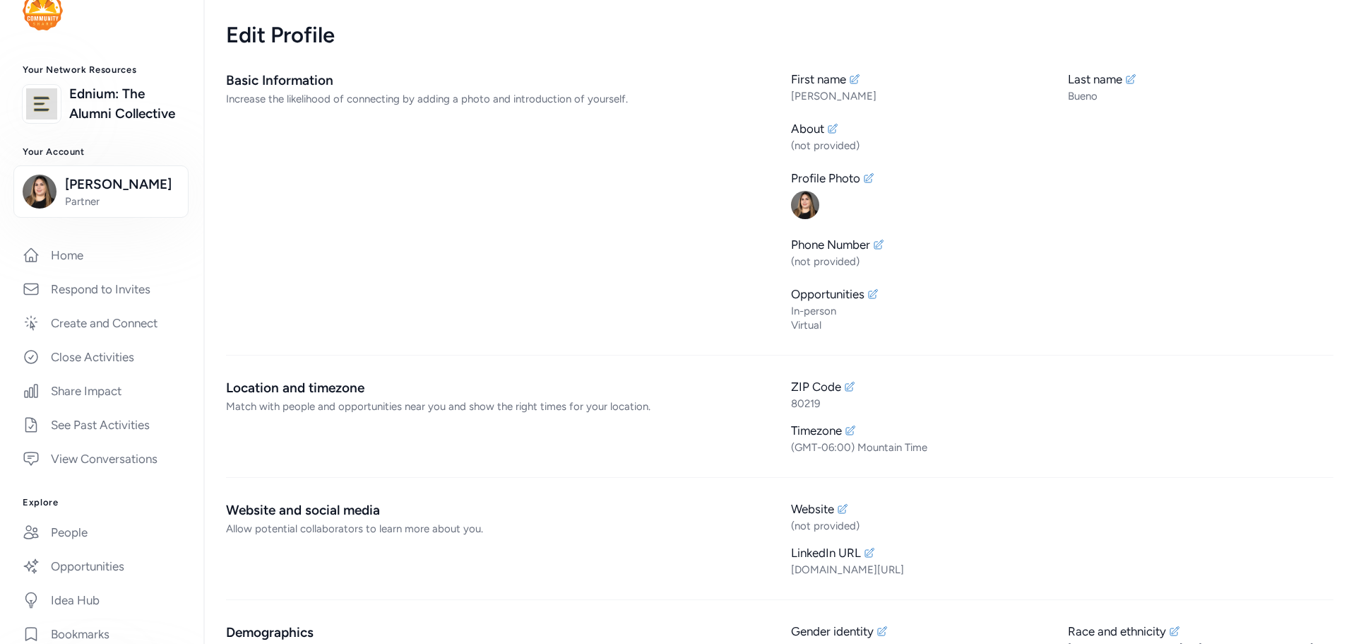
scroll to position [20, 0]
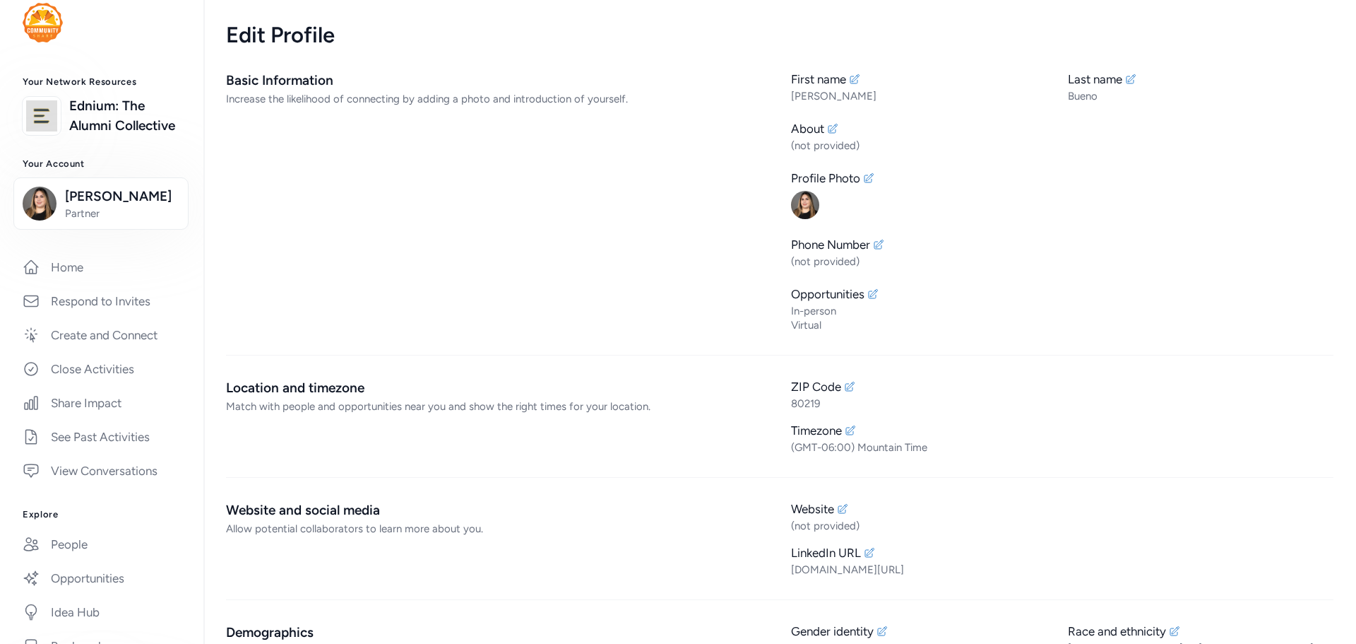
click at [542, 108] on div "Basic Information Increase the likelihood of connecting by adding a photo and i…" at bounding box center [497, 201] width 543 height 261
click at [109, 220] on span "Partner" at bounding box center [122, 213] width 114 height 14
click at [88, 291] on link "Edit profile" at bounding box center [101, 277] width 175 height 28
click at [112, 206] on span "[PERSON_NAME]" at bounding box center [122, 196] width 114 height 20
click at [78, 319] on link "Settings" at bounding box center [101, 305] width 175 height 28
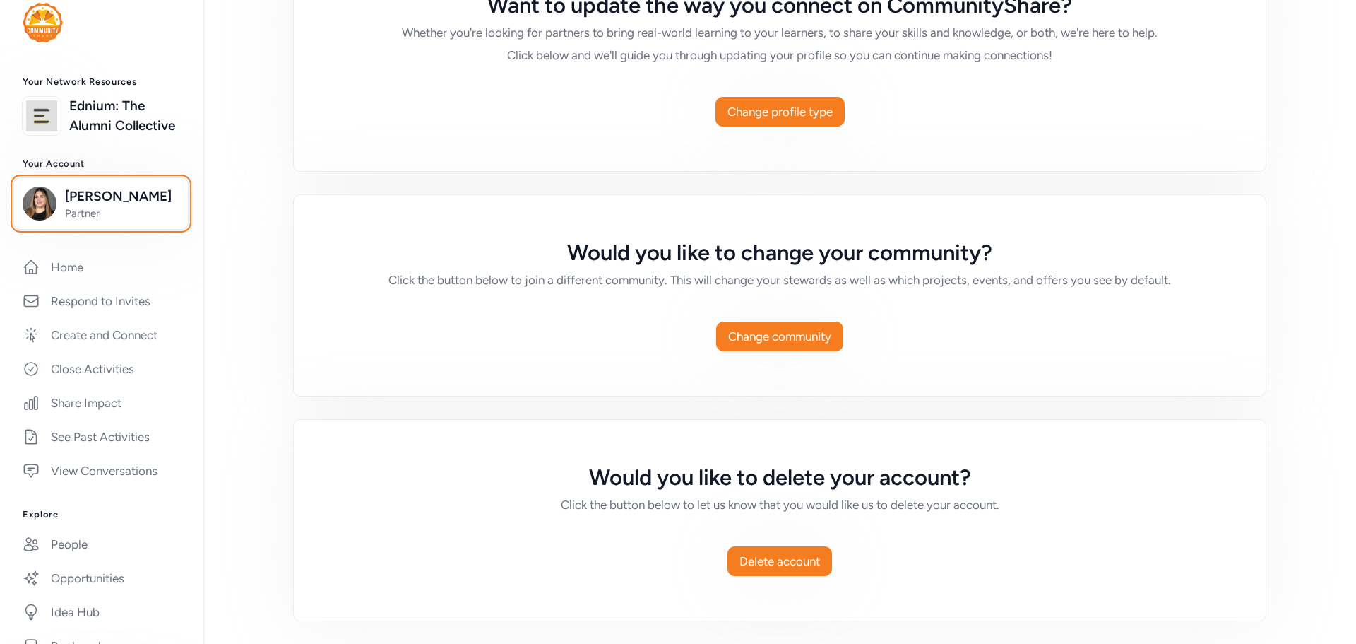
scroll to position [610, 0]
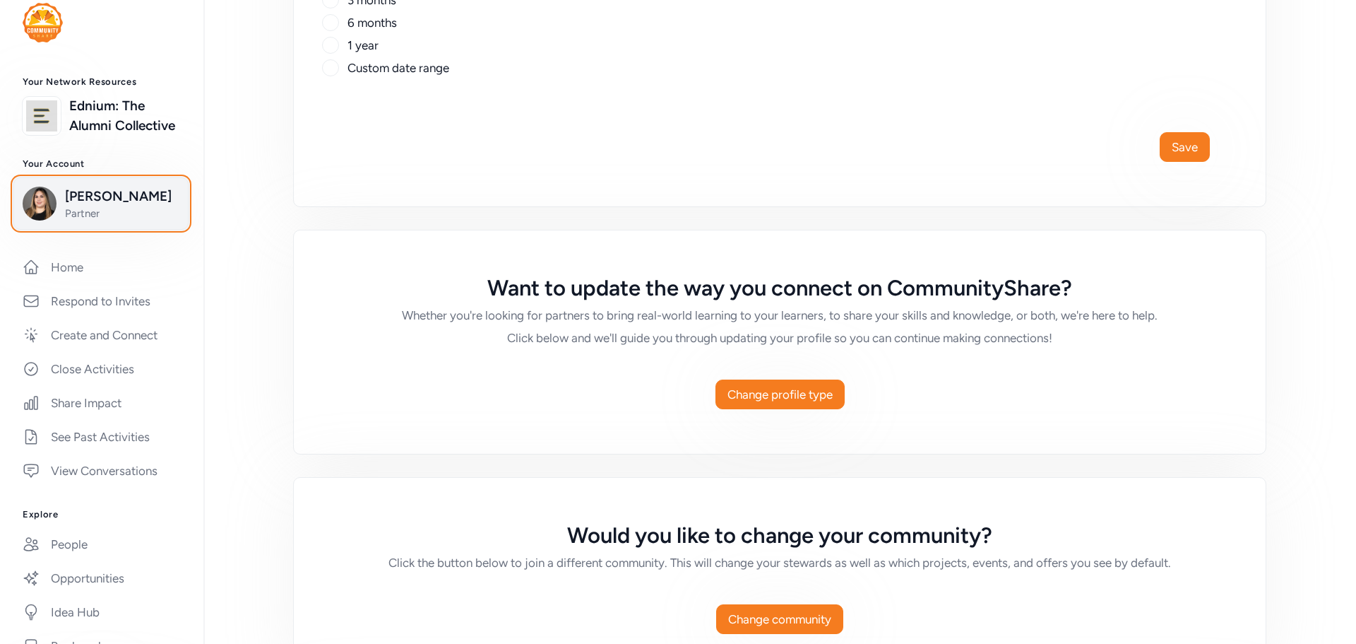
click at [119, 220] on span "Partner" at bounding box center [122, 213] width 114 height 14
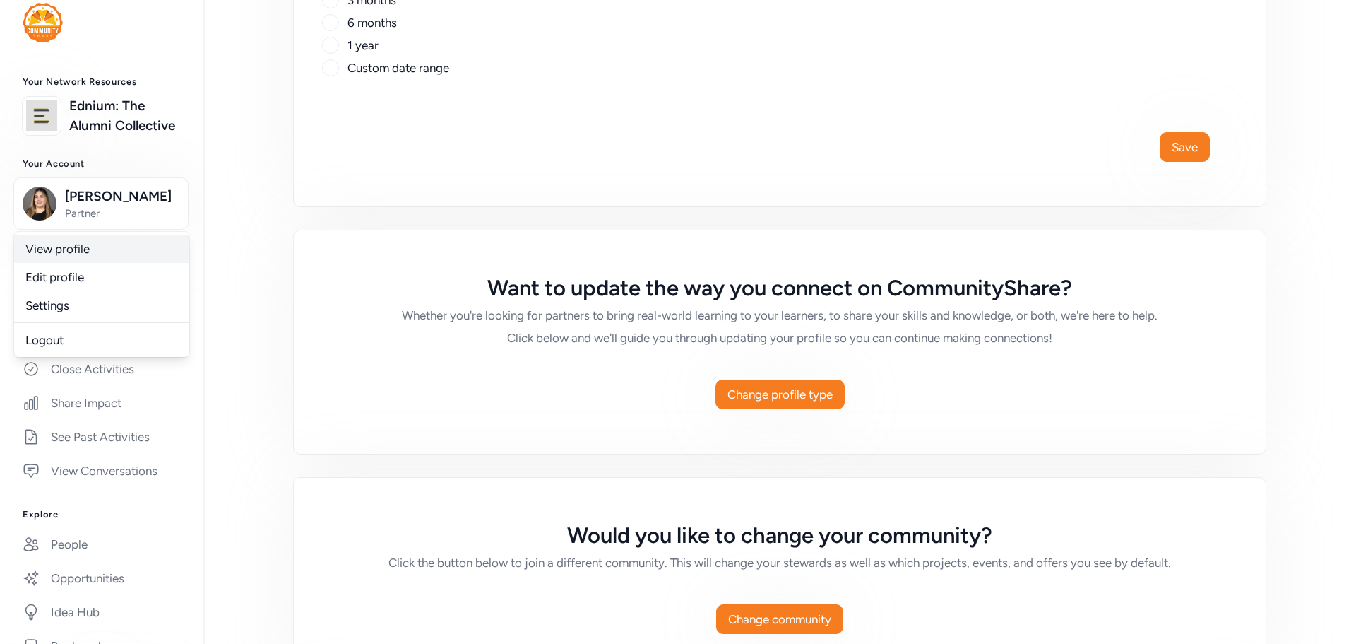
click at [53, 263] on link "View profile" at bounding box center [101, 249] width 175 height 28
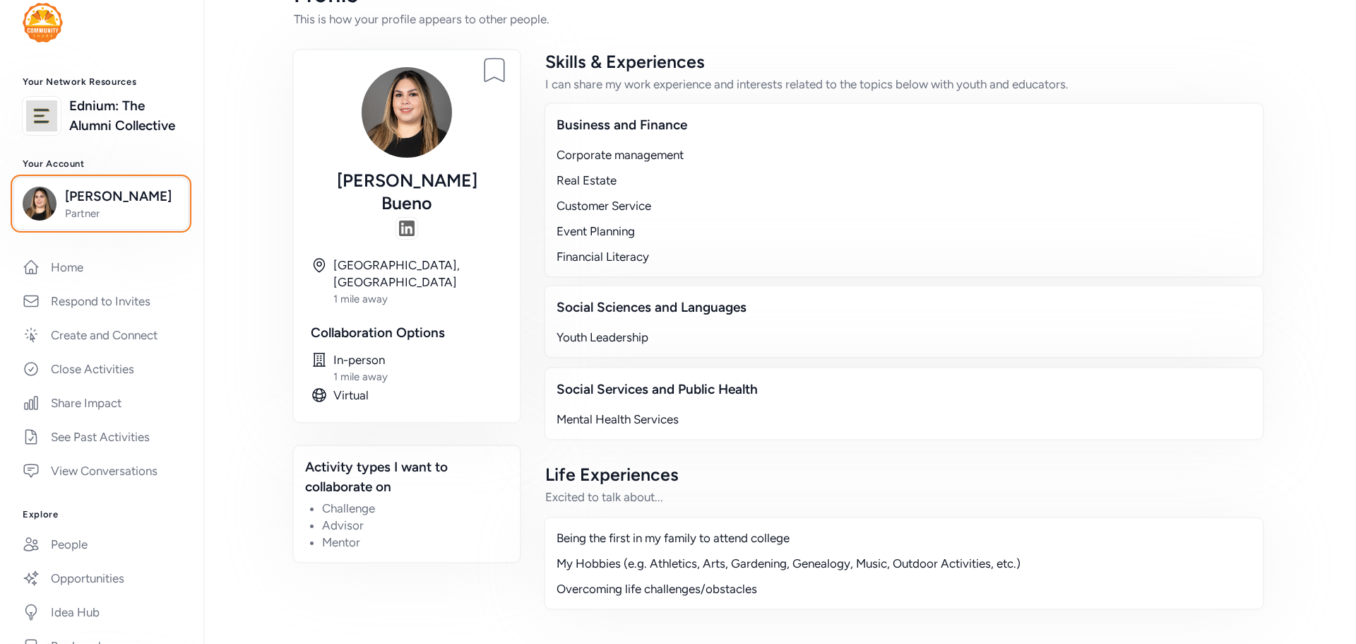
scroll to position [40, 0]
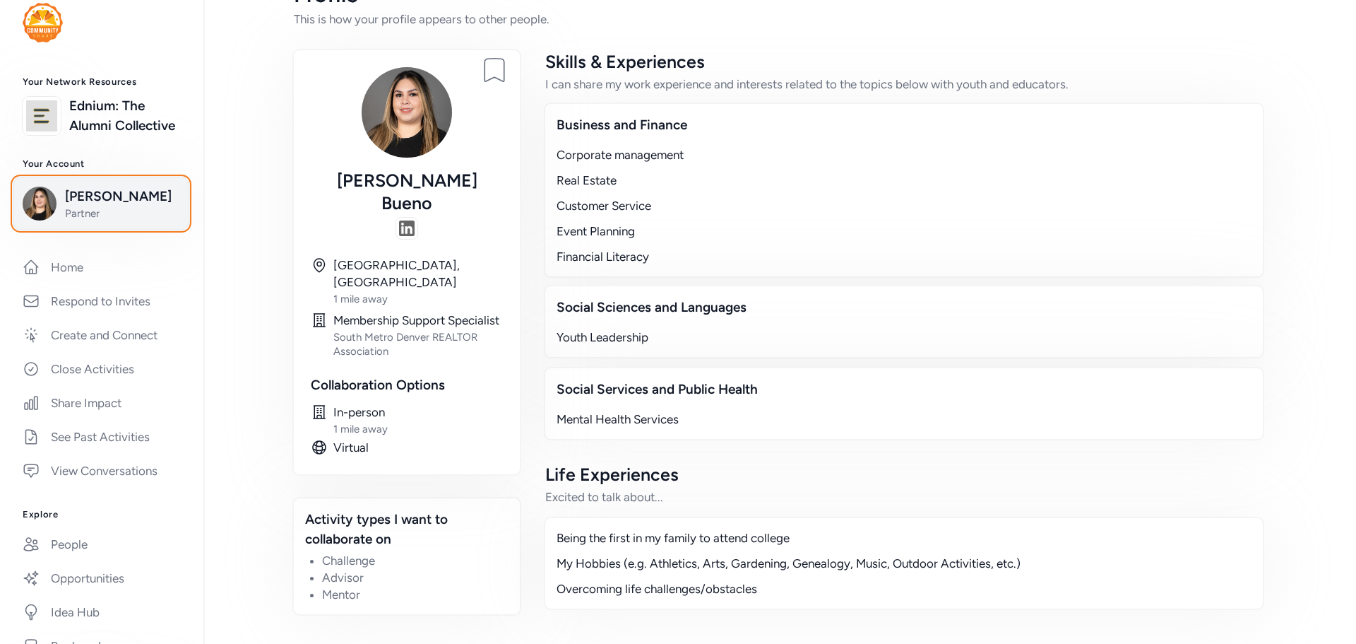
click at [120, 206] on span "[PERSON_NAME]" at bounding box center [122, 196] width 114 height 20
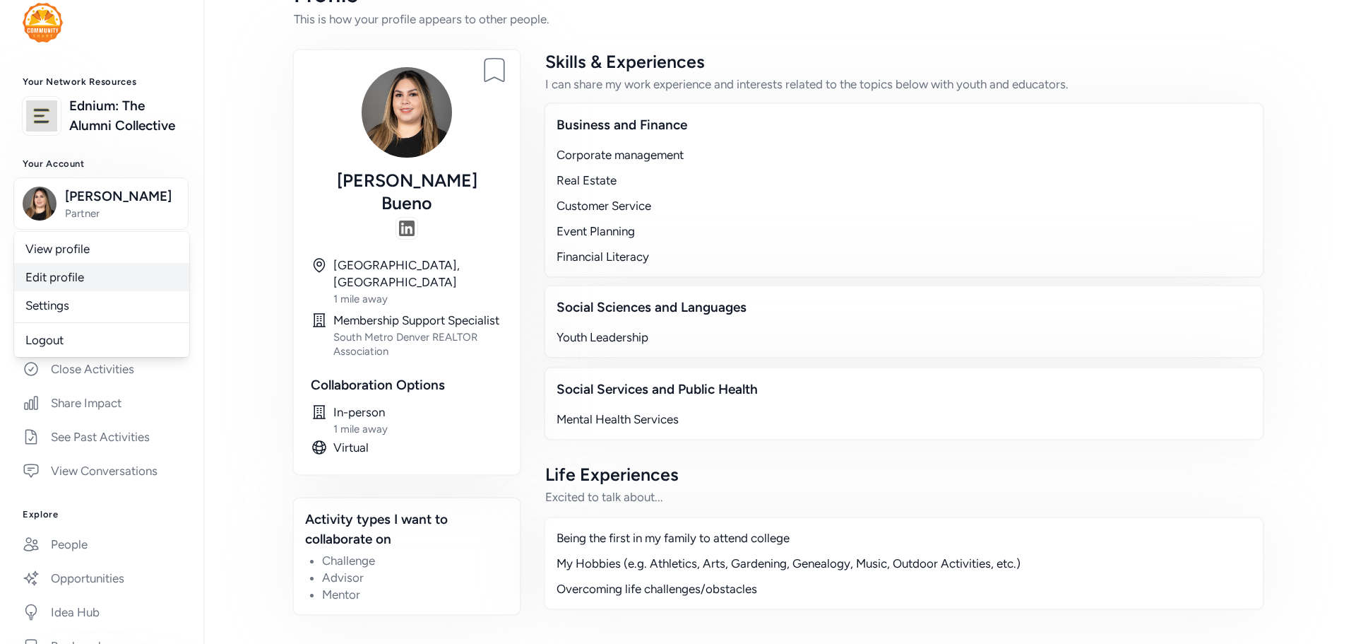
click at [93, 291] on link "Edit profile" at bounding box center [101, 277] width 175 height 28
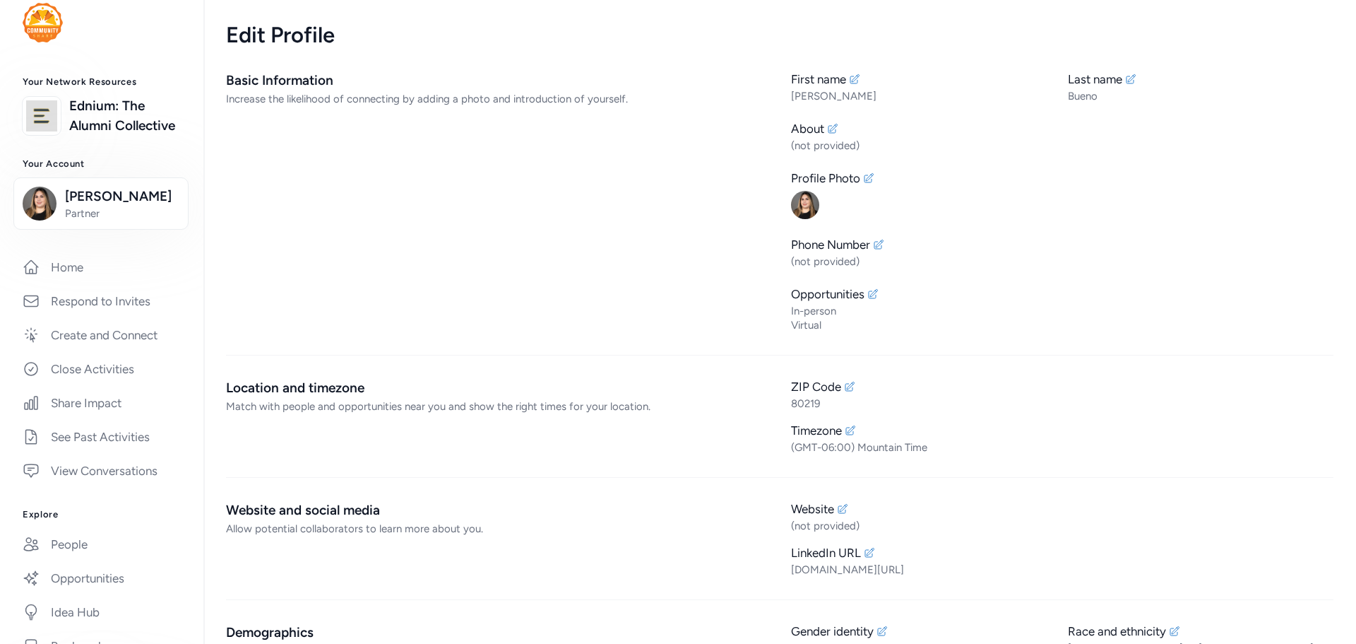
click at [298, 98] on div "Increase the likelihood of connecting by adding a photo and introduction of you…" at bounding box center [497, 99] width 543 height 14
click at [307, 122] on div "Basic Information Increase the likelihood of connecting by adding a photo and i…" at bounding box center [497, 201] width 543 height 261
click at [259, 115] on div "Basic Information Increase the likelihood of connecting by adding a photo and i…" at bounding box center [497, 201] width 543 height 261
click at [503, 126] on div "Basic Information Increase the likelihood of connecting by adding a photo and i…" at bounding box center [497, 201] width 543 height 261
click at [598, 118] on div "Basic Information Increase the likelihood of connecting by adding a photo and i…" at bounding box center [497, 201] width 543 height 261
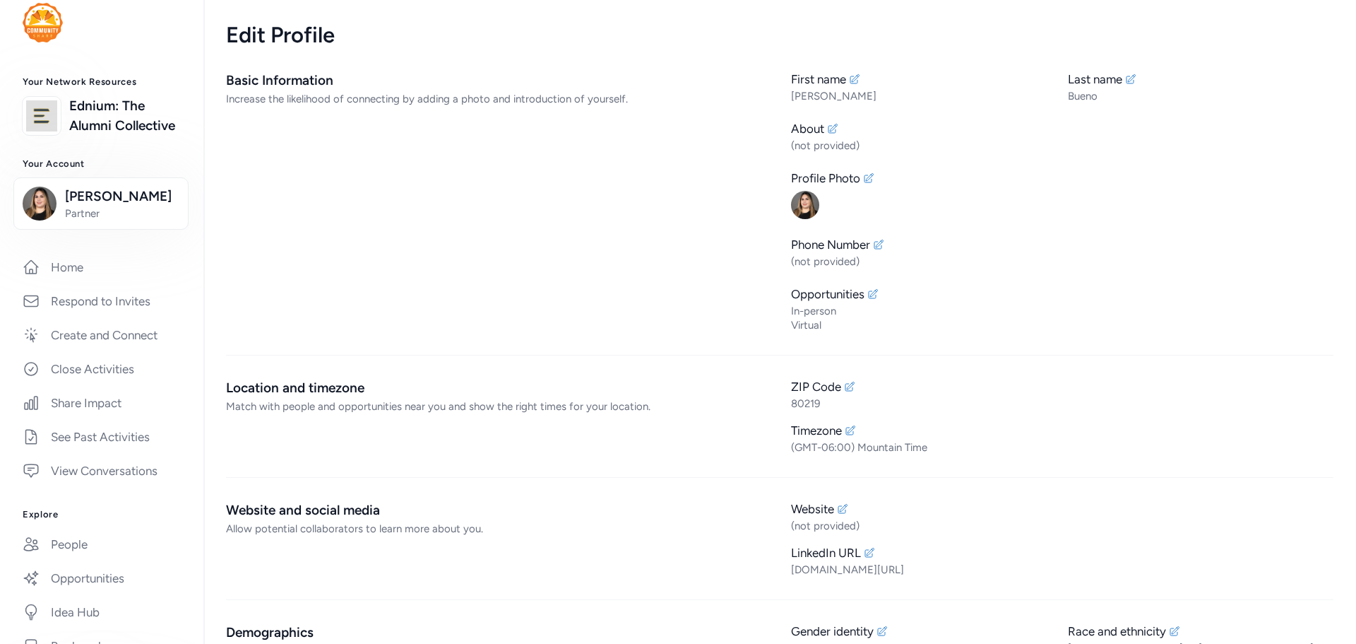
click at [350, 95] on div "Increase the likelihood of connecting by adding a photo and introduction of you…" at bounding box center [497, 99] width 543 height 14
click at [368, 93] on div "Increase the likelihood of connecting by adding a photo and introduction of you…" at bounding box center [497, 99] width 543 height 14
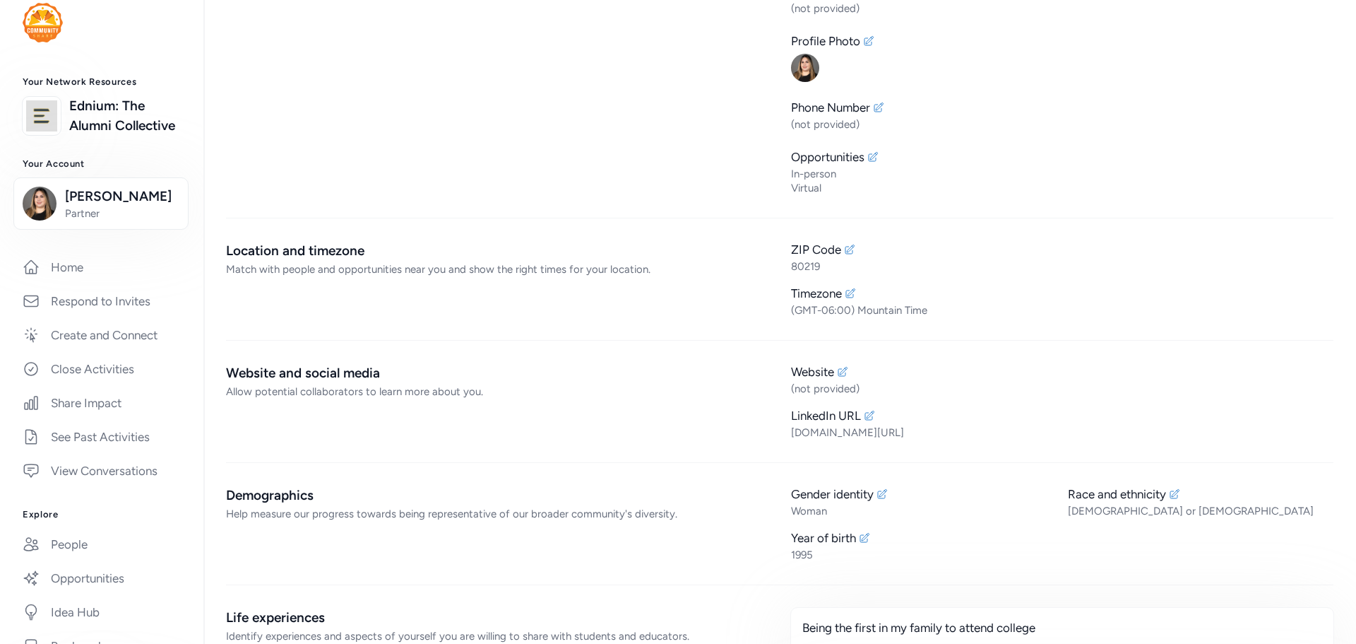
scroll to position [283, 0]
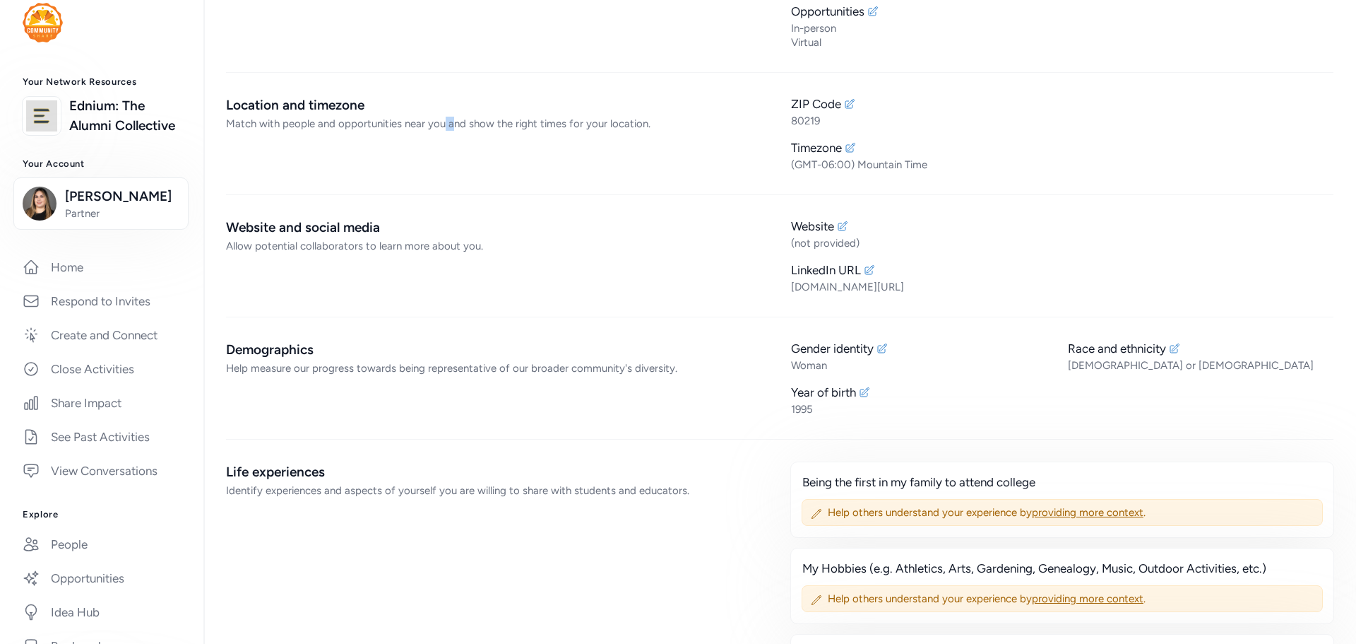
click at [450, 122] on div "Match with people and opportunities near you and show the right times for your …" at bounding box center [497, 124] width 543 height 14
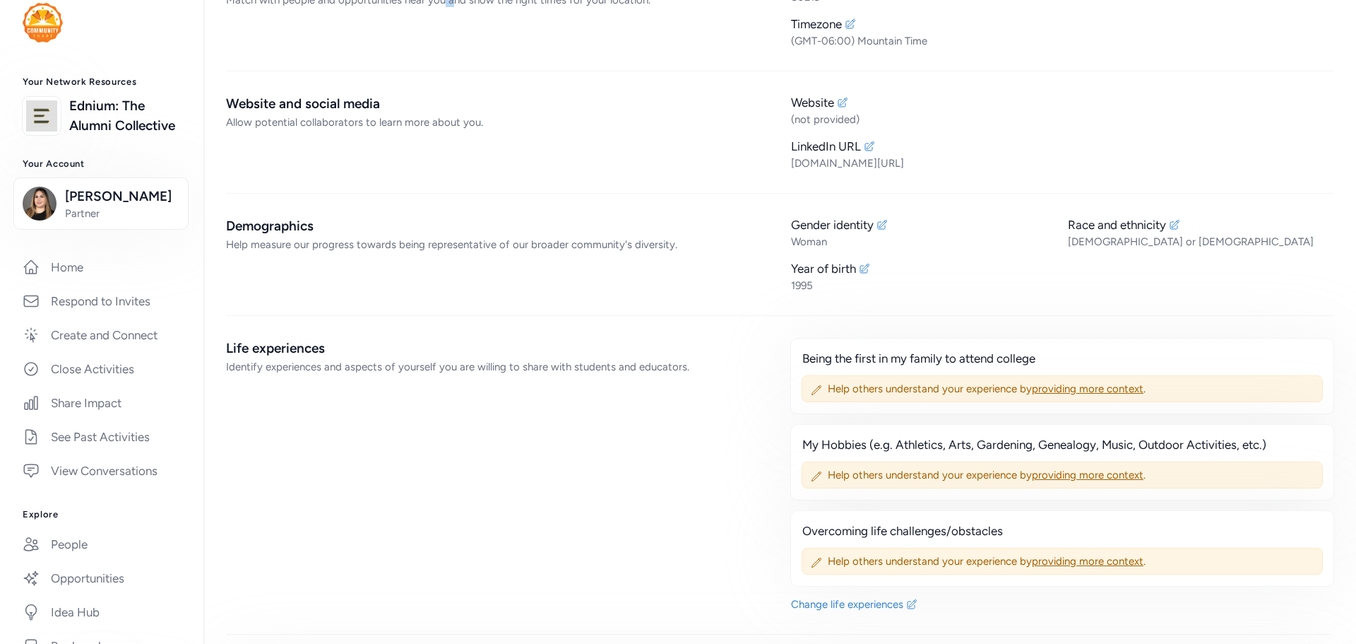
scroll to position [494, 0]
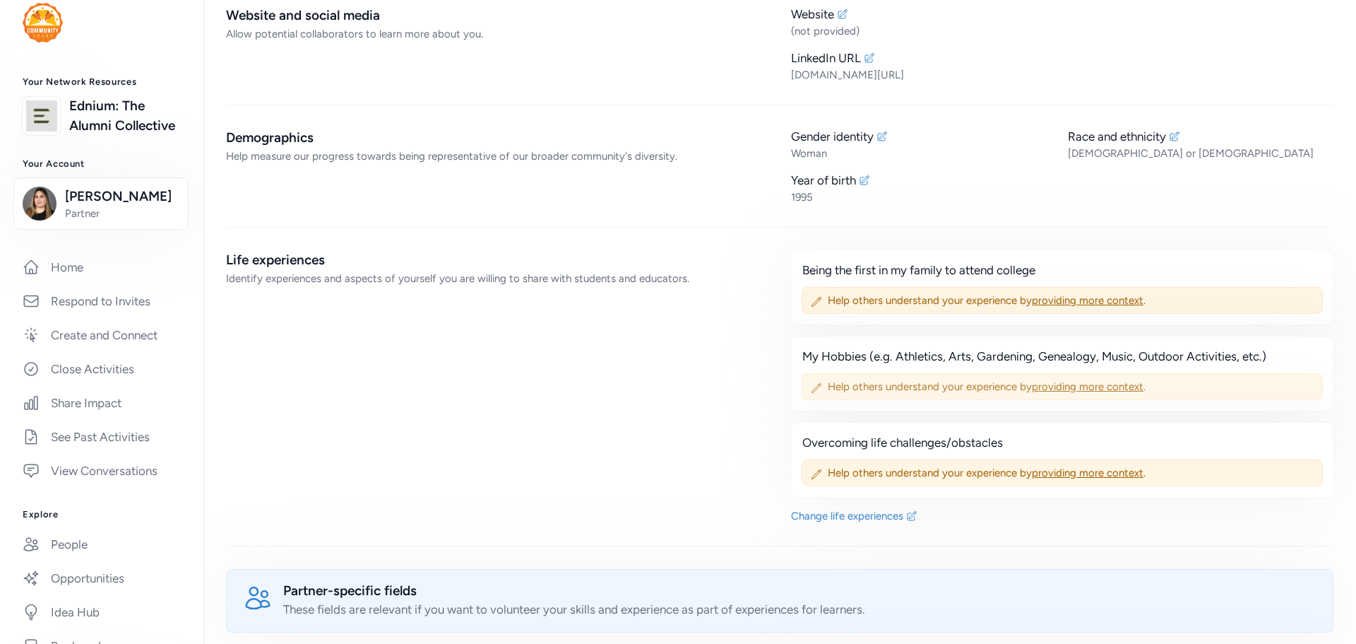
click at [1075, 384] on span "providing more context" at bounding box center [1088, 386] width 112 height 13
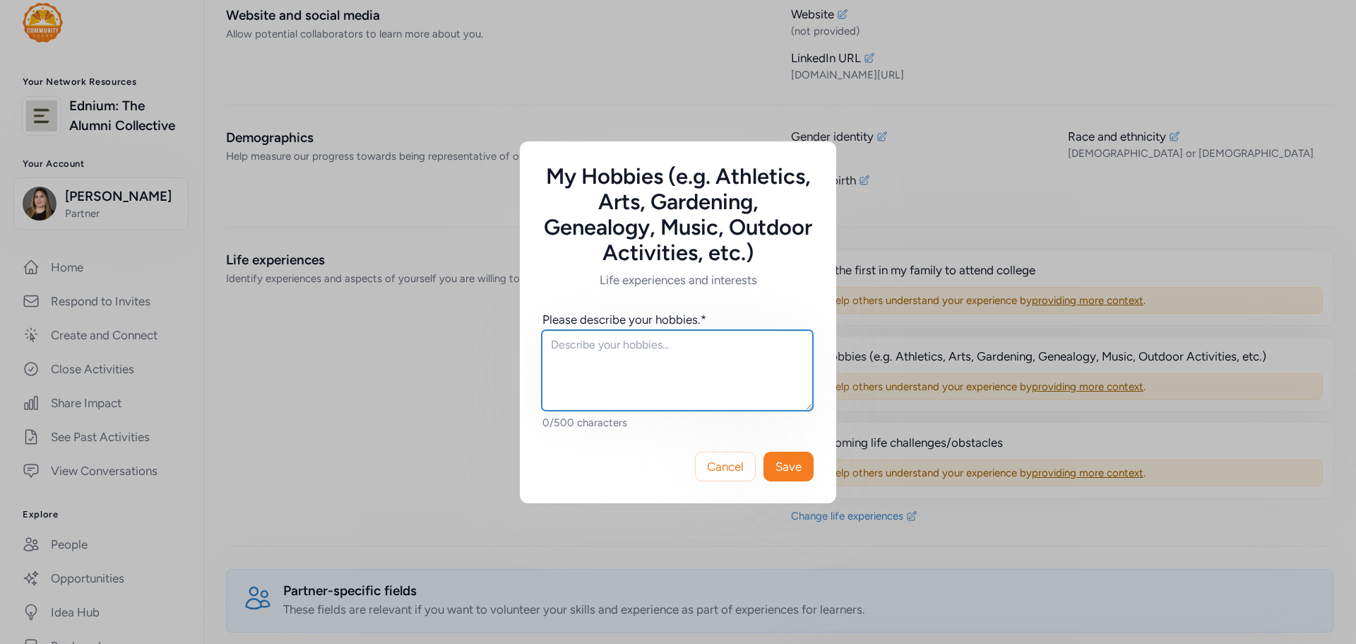
click at [711, 352] on textarea at bounding box center [677, 370] width 271 height 81
type textarea "Painting, Yoga, Strength Training"
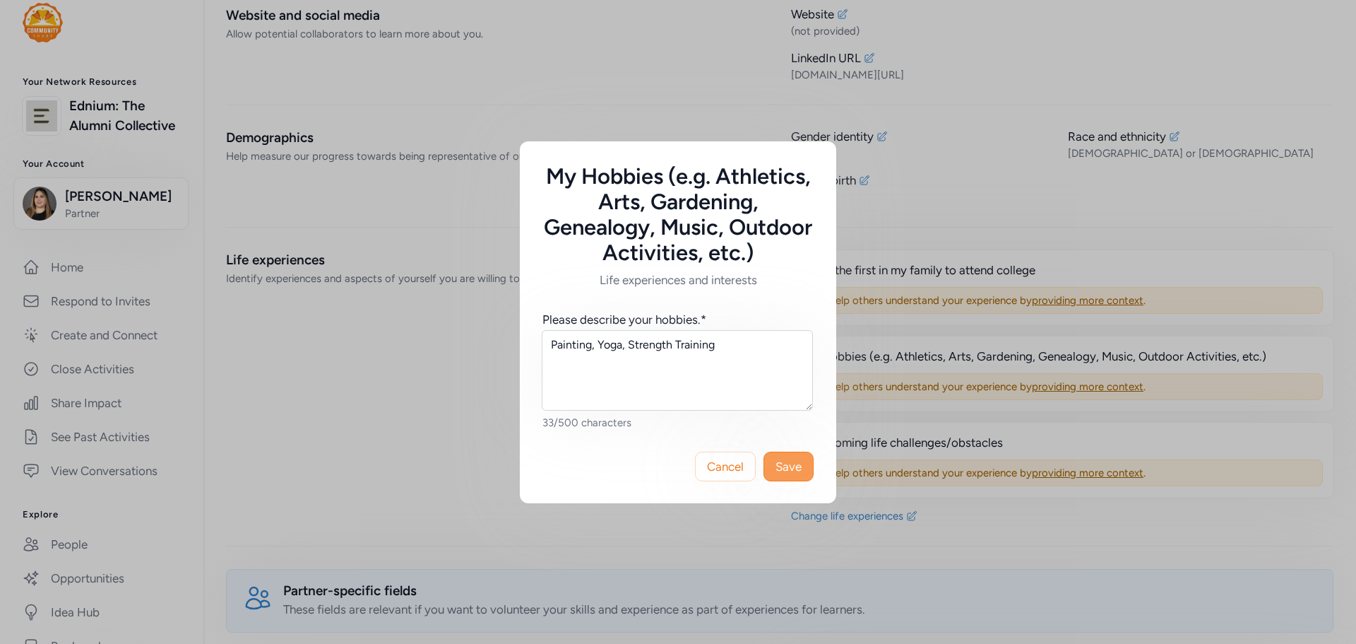
click at [791, 477] on button "Save" at bounding box center [789, 466] width 50 height 30
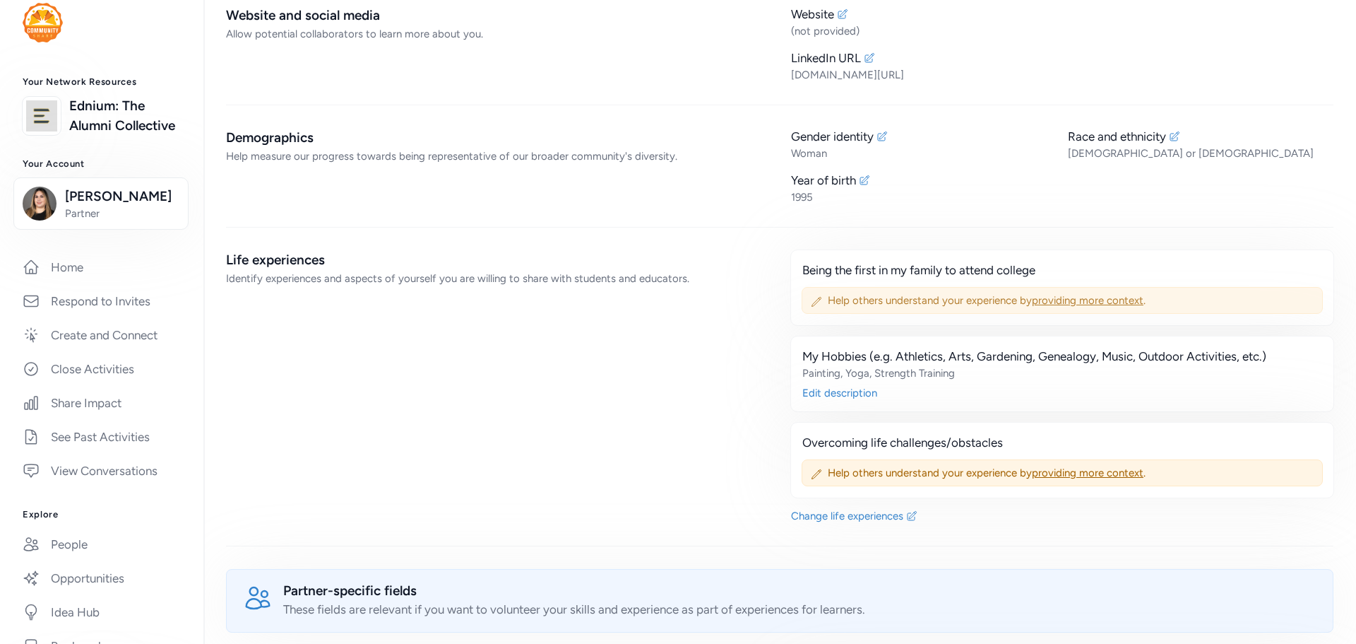
click at [849, 296] on span "Help others understand your experience by providing more context ." at bounding box center [1071, 300] width 486 height 14
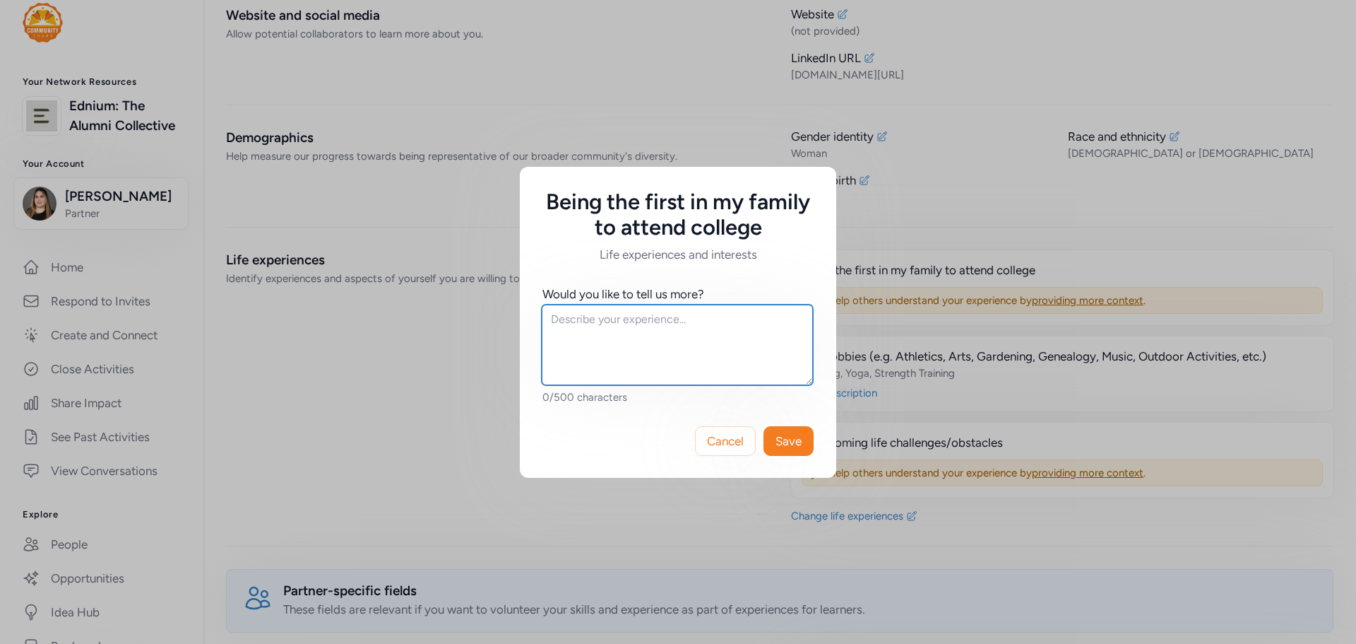
click at [634, 321] on textarea at bounding box center [677, 344] width 271 height 81
type textarea "Graduated from MSU [GEOGRAPHIC_DATA]"
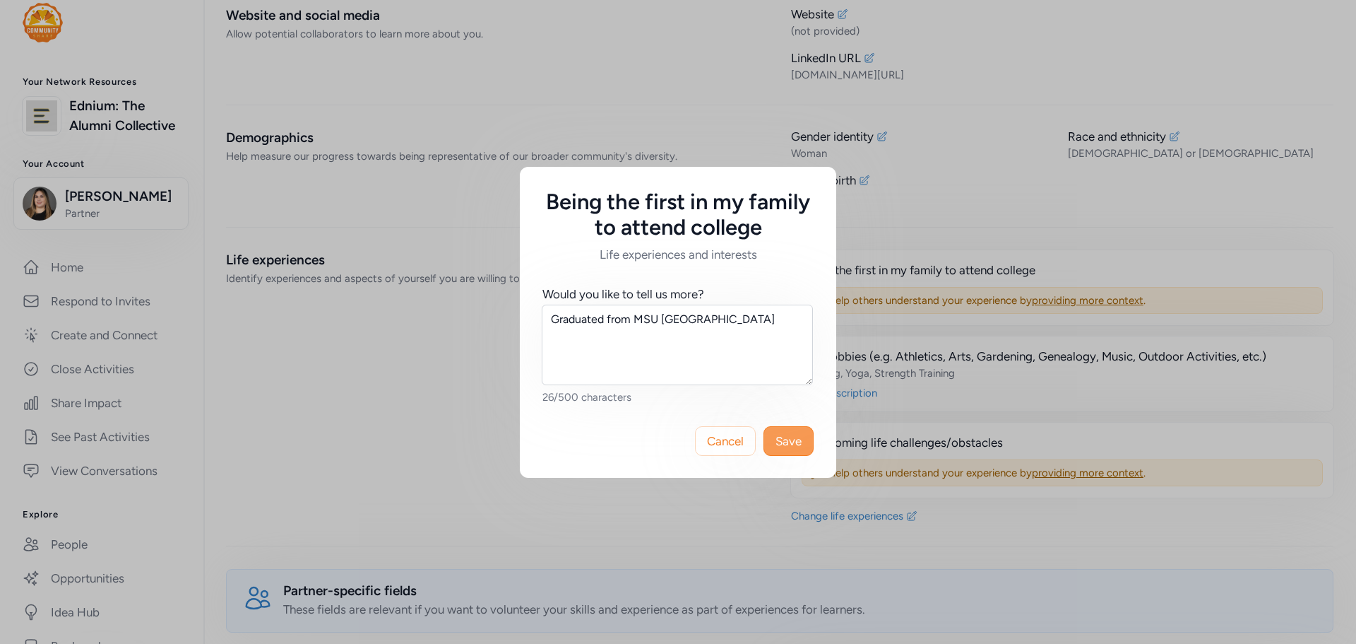
click at [781, 429] on button "Save" at bounding box center [789, 441] width 50 height 30
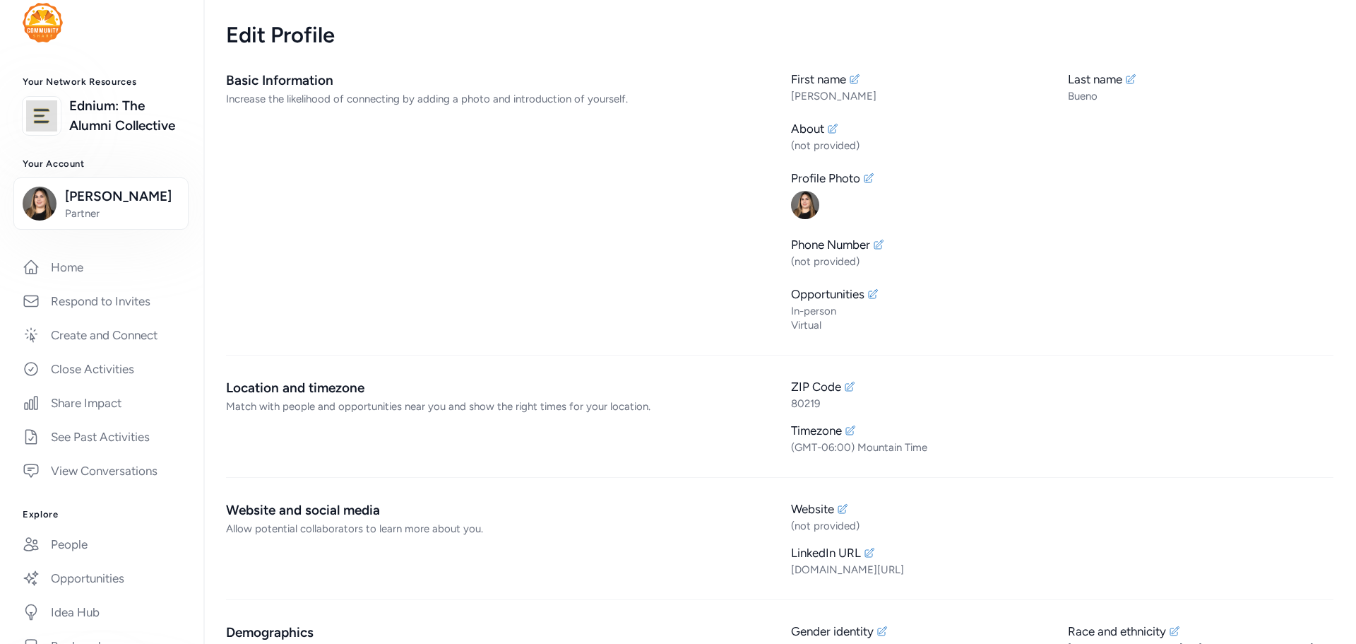
click at [559, 124] on div "Basic Information Increase the likelihood of connecting by adding a photo and i…" at bounding box center [497, 201] width 543 height 261
click at [555, 85] on div "Basic Information" at bounding box center [497, 81] width 543 height 20
click at [523, 93] on div "Increase the likelihood of connecting by adding a photo and introduction of you…" at bounding box center [497, 99] width 543 height 14
click at [302, 78] on div "Basic Information" at bounding box center [497, 81] width 543 height 20
